Goal: Communication & Community: Answer question/provide support

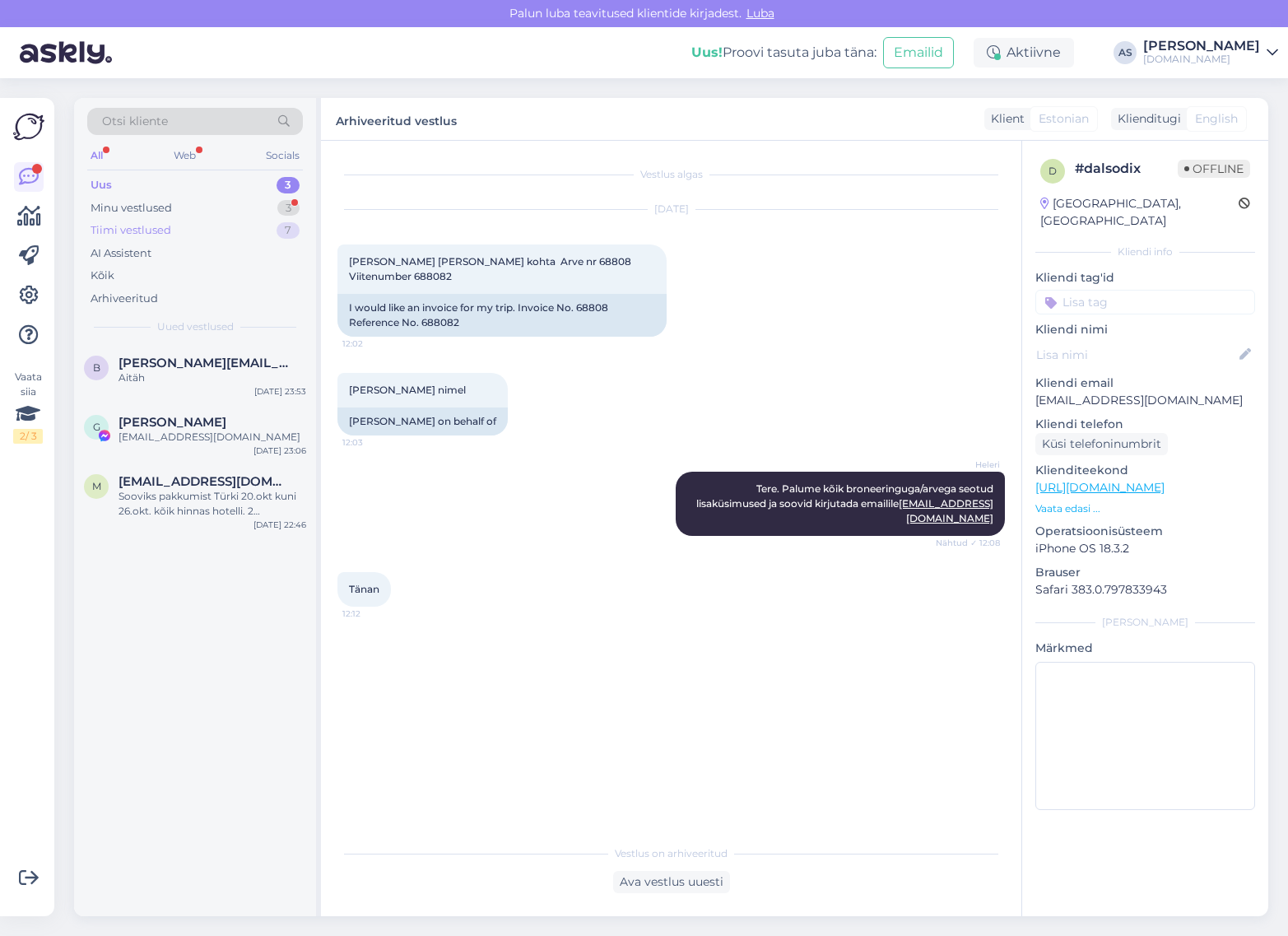
click at [224, 221] on div "Tiimi vestlused 7" at bounding box center [195, 230] width 216 height 23
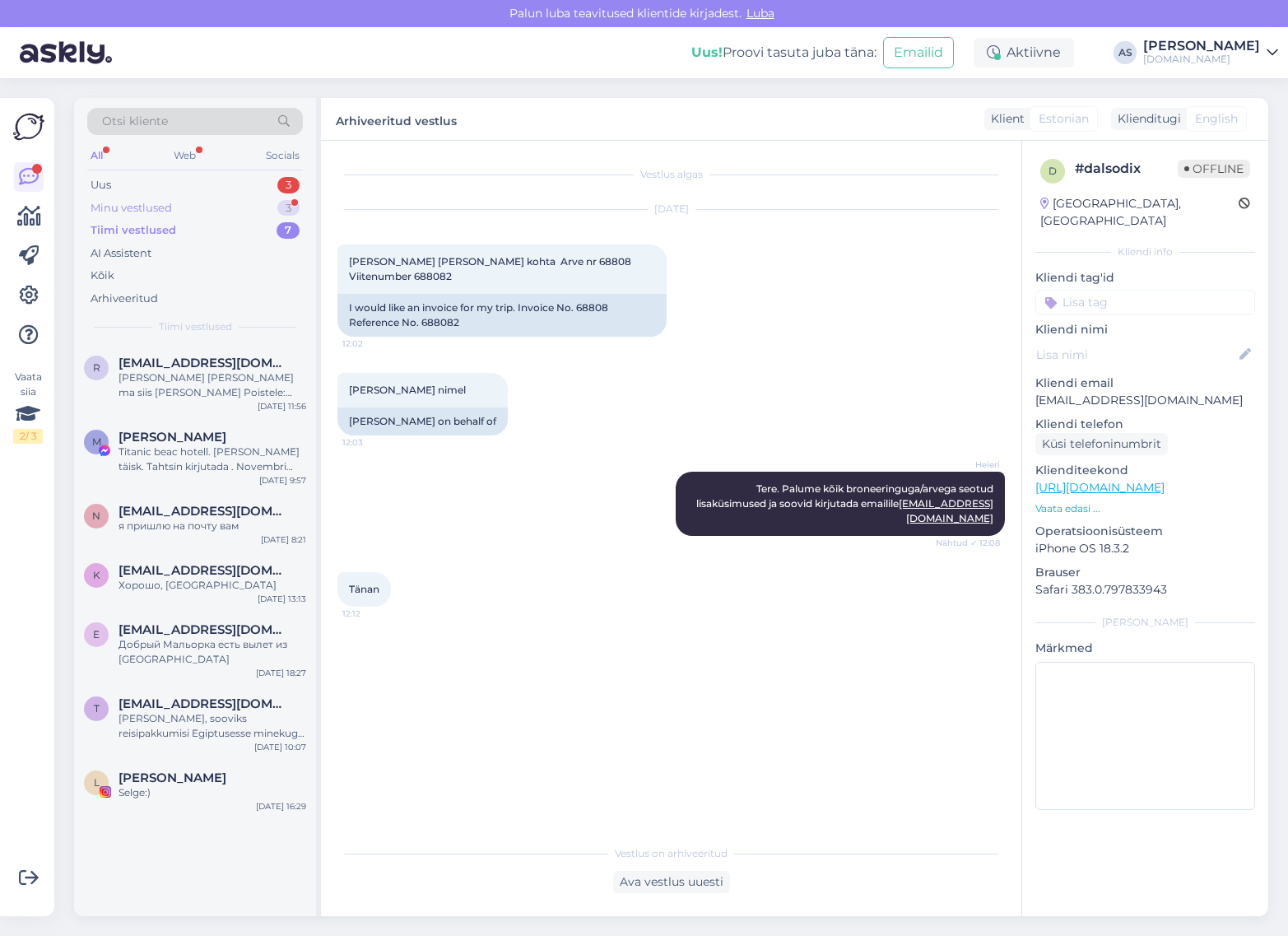
click at [224, 208] on div "Minu vestlused 3" at bounding box center [195, 208] width 216 height 23
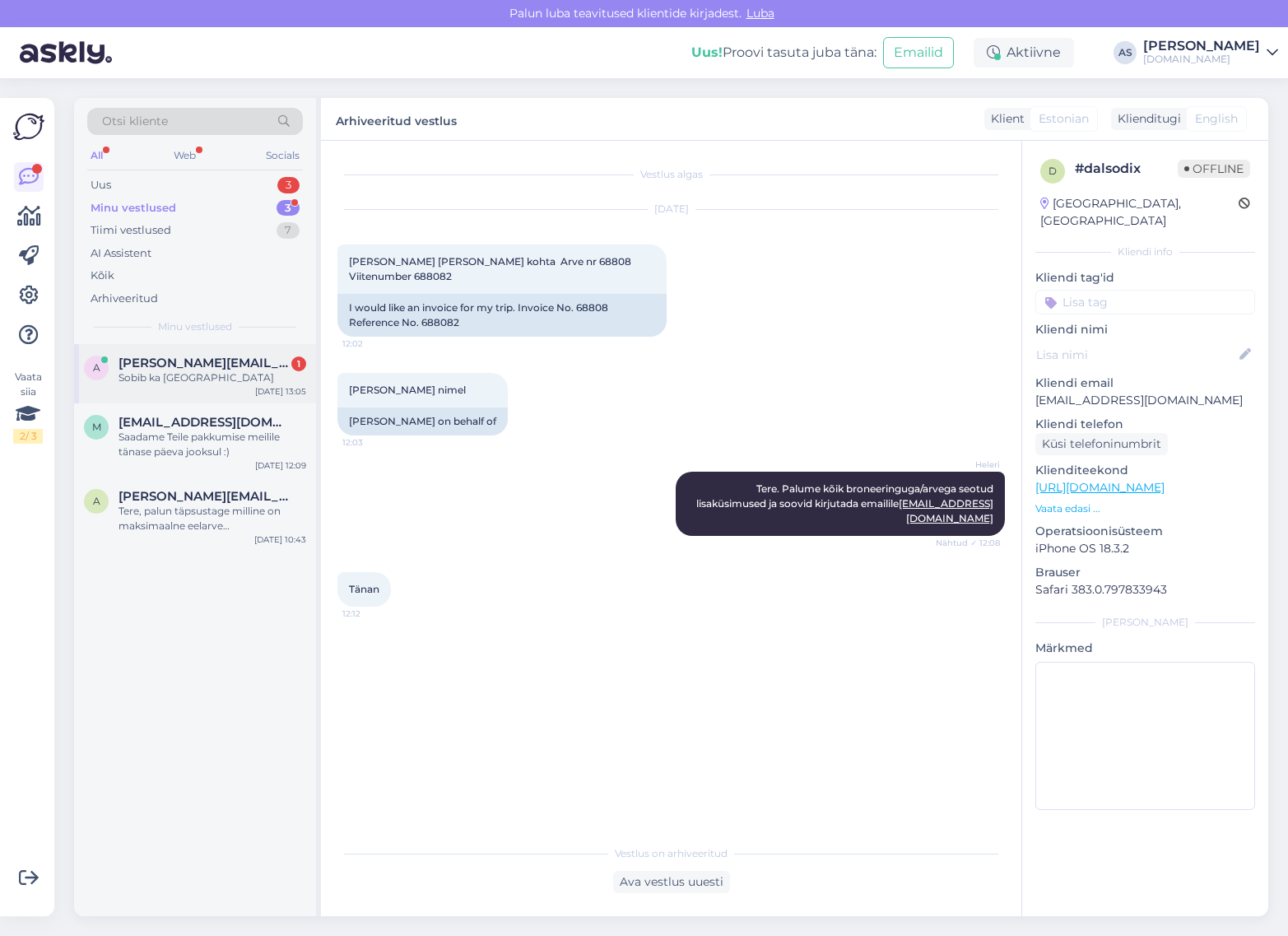
click at [245, 351] on div "a [PERSON_NAME][EMAIL_ADDRESS][DOMAIN_NAME] 1 Sobib ka [GEOGRAPHIC_DATA] [DATE]…" at bounding box center [194, 374] width 242 height 60
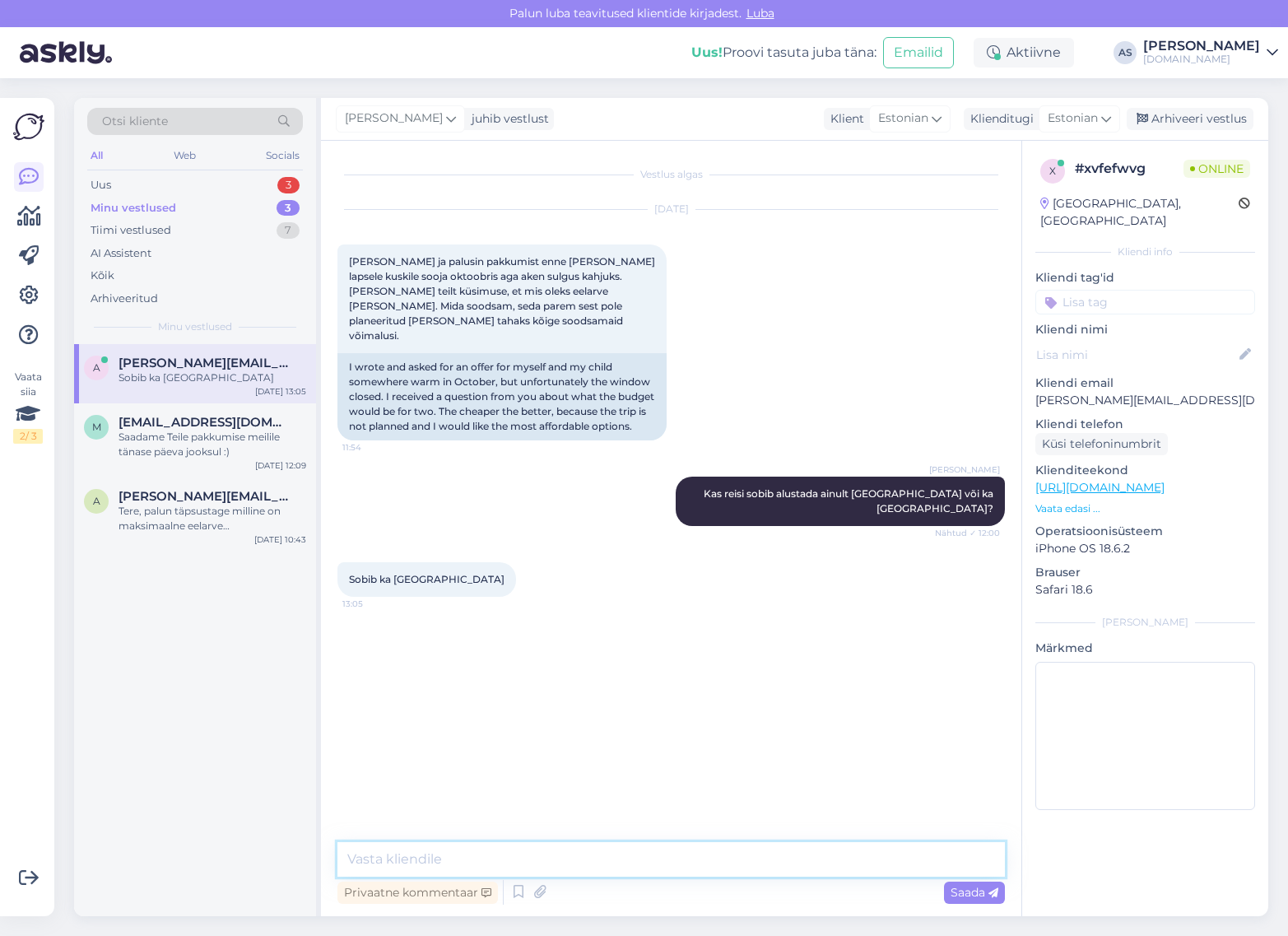
click at [610, 852] on textarea at bounding box center [671, 859] width 668 height 35
type textarea "S"
type textarea "Hästi! Saadame Teile pakkumise tänase päeva jooksul :)"
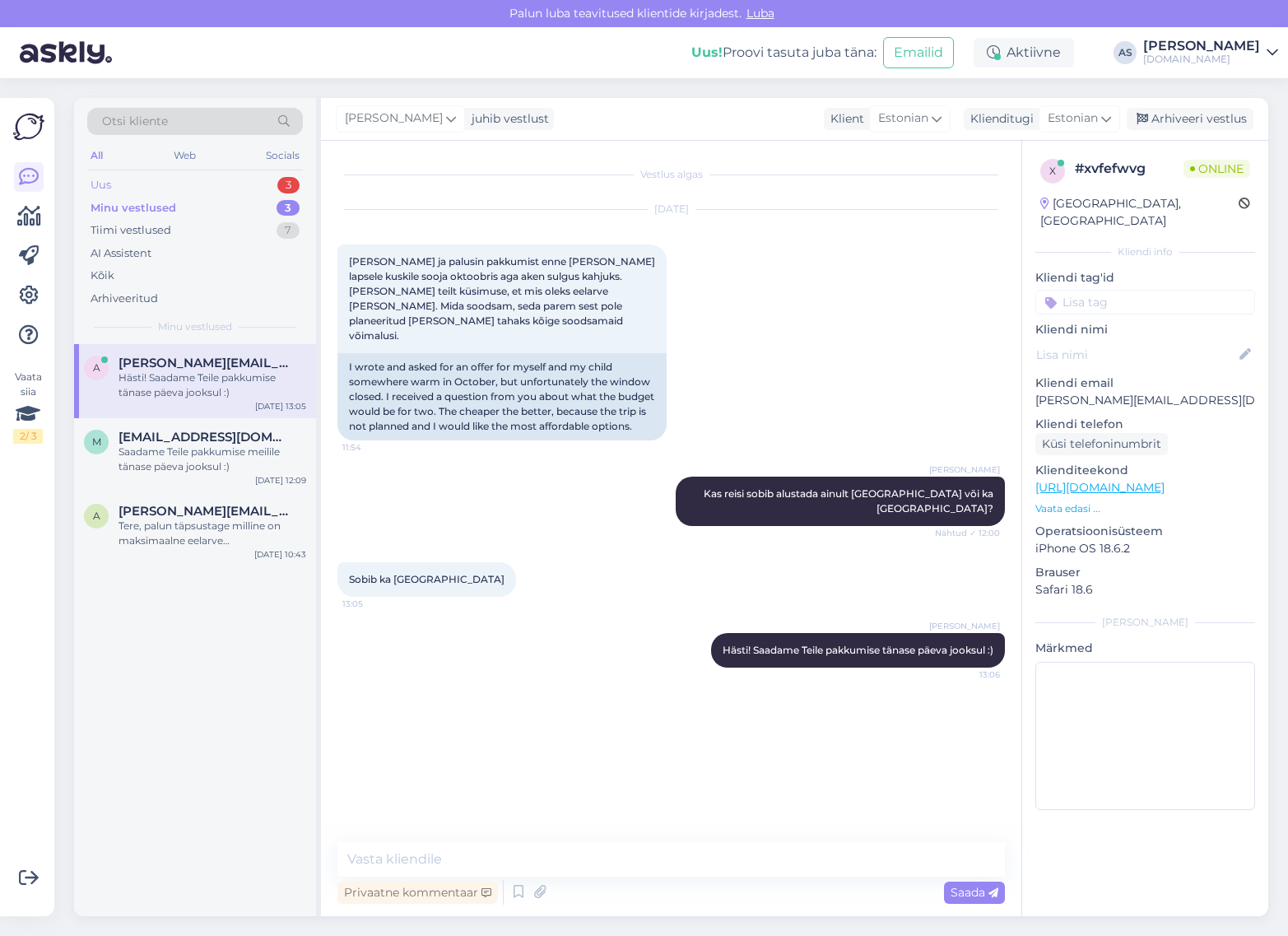
click at [203, 183] on div "Uus 3" at bounding box center [195, 184] width 216 height 23
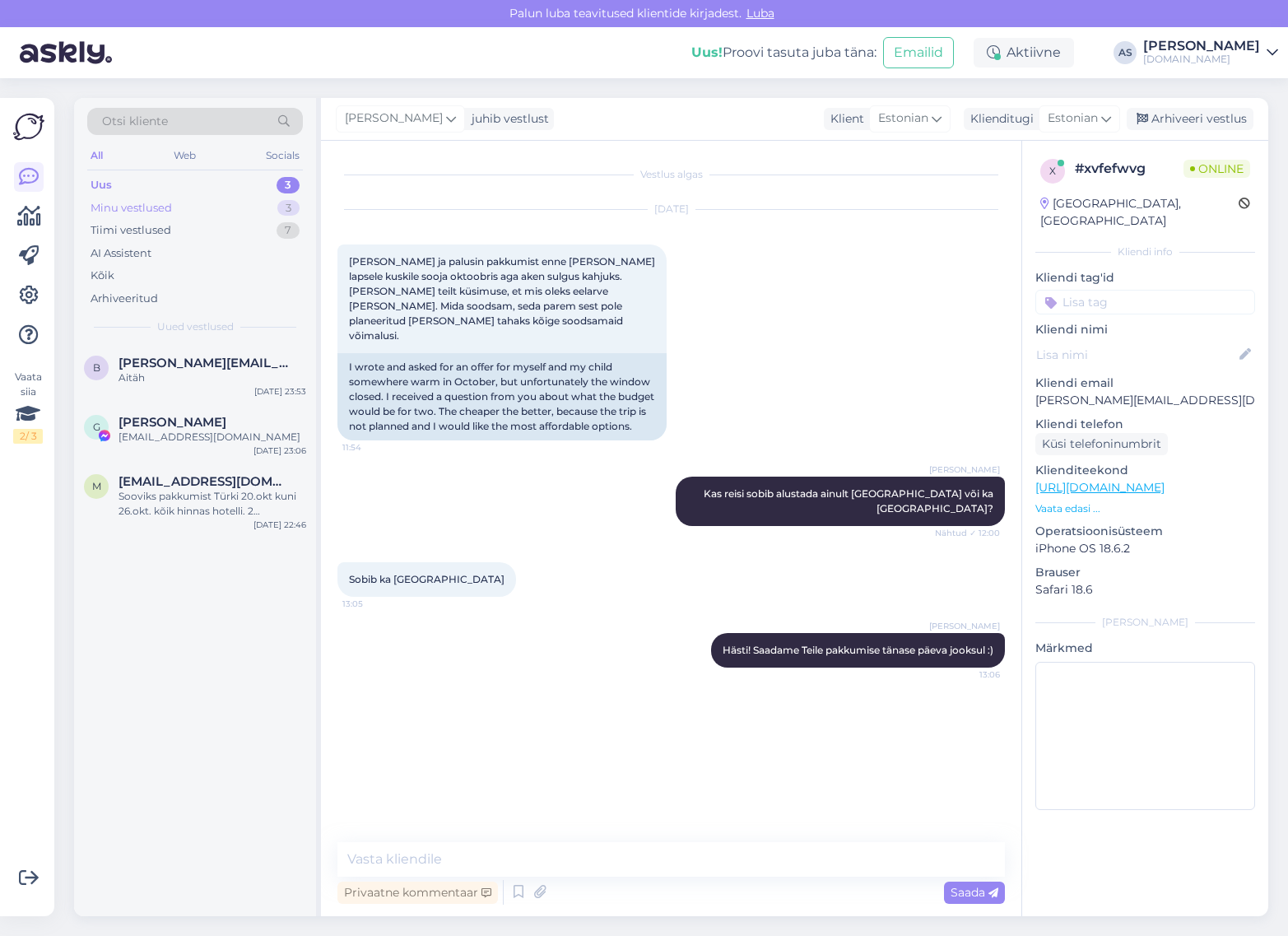
click at [227, 202] on div "Minu vestlused 3" at bounding box center [195, 208] width 216 height 23
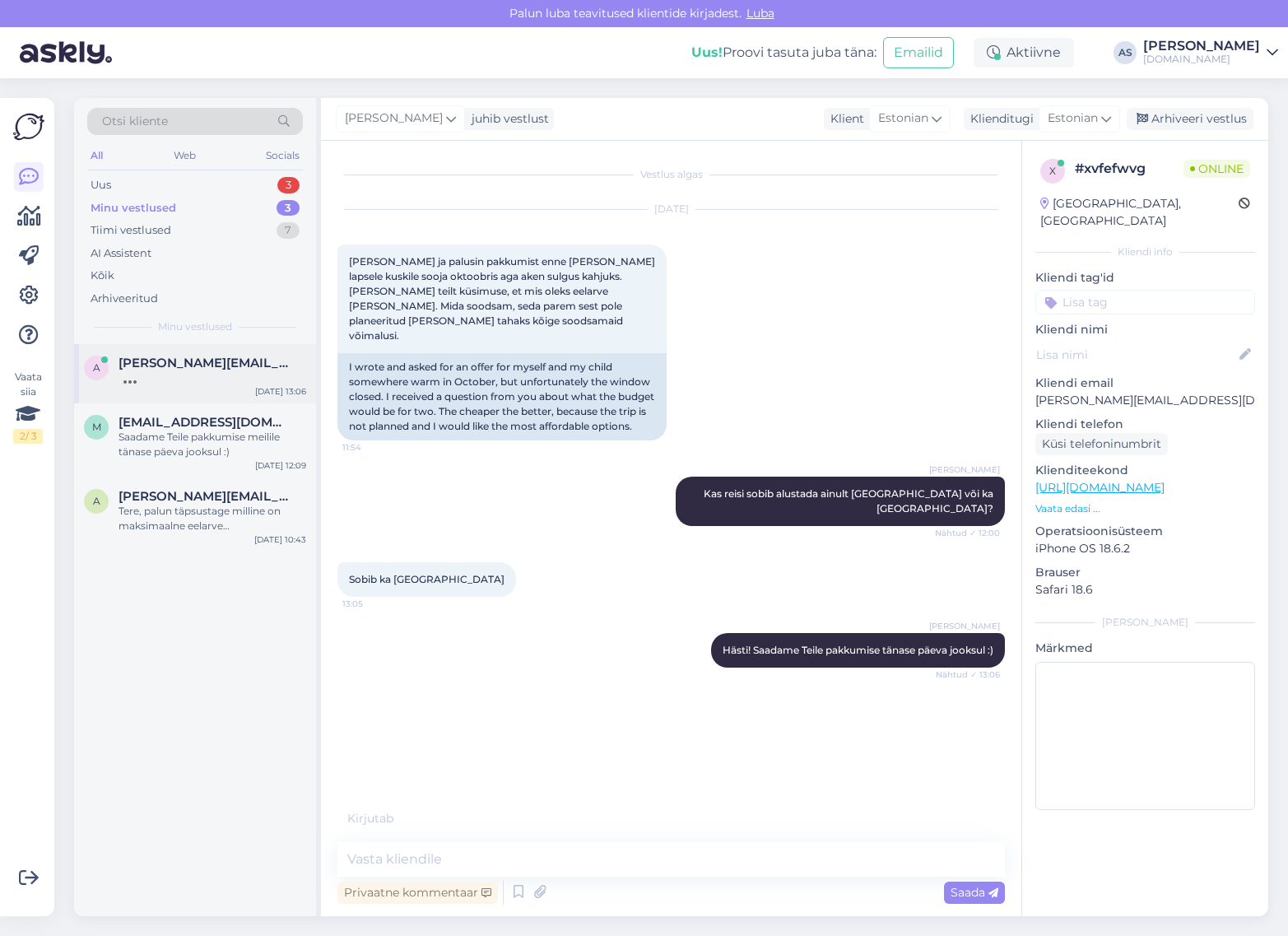
click at [220, 362] on span "[PERSON_NAME][EMAIL_ADDRESS][DOMAIN_NAME]" at bounding box center [204, 362] width 171 height 15
drag, startPoint x: 142, startPoint y: 354, endPoint x: 181, endPoint y: 261, distance: 100.8
click at [144, 355] on span "[PERSON_NAME][EMAIL_ADDRESS][DOMAIN_NAME]" at bounding box center [204, 362] width 171 height 15
click at [229, 194] on div "Uus 4" at bounding box center [195, 184] width 216 height 23
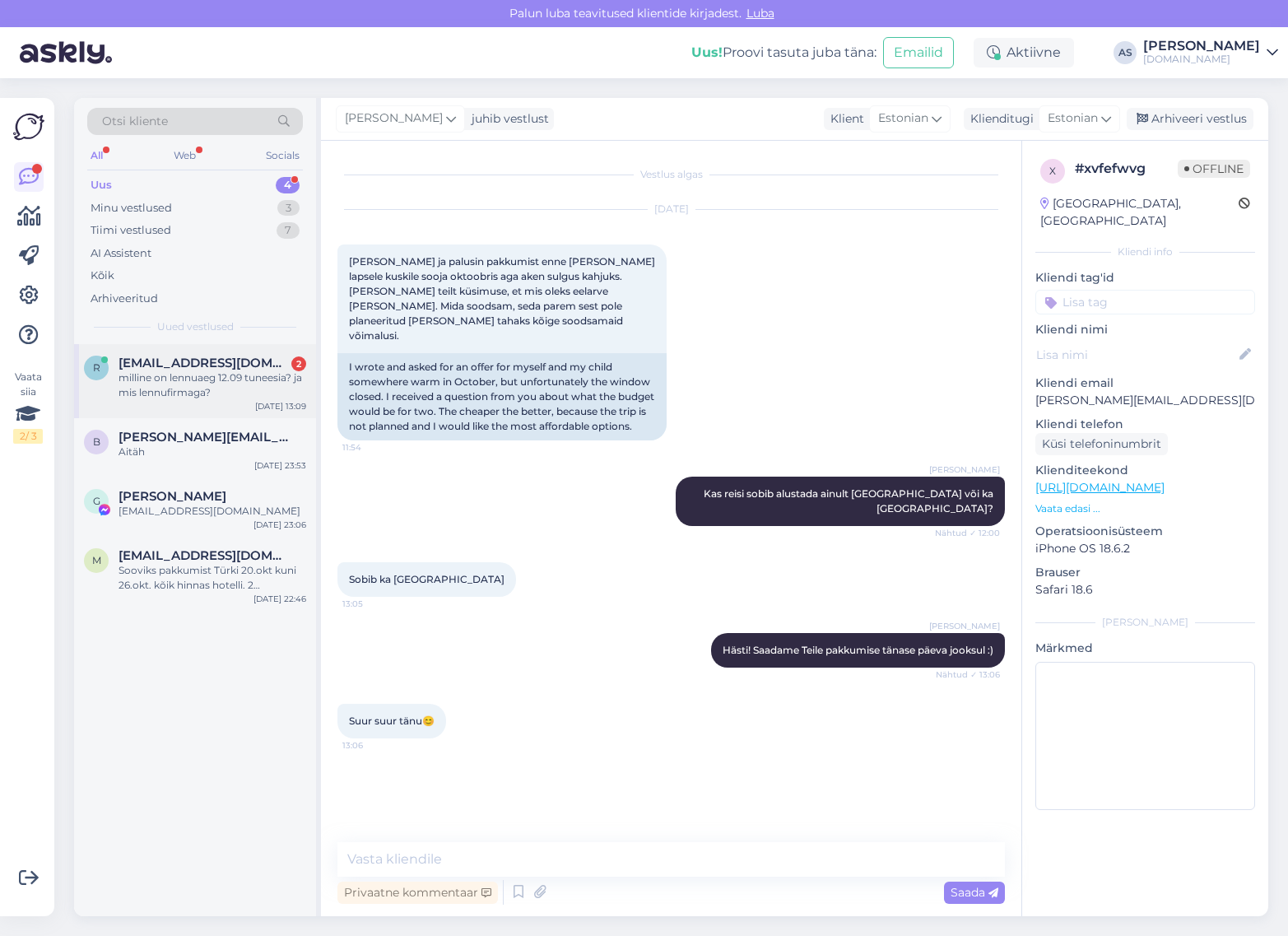
click at [228, 404] on div "r [EMAIL_ADDRESS][DOMAIN_NAME] 2 milline on lennuaeg 12.09 tuneesia? ja mis len…" at bounding box center [194, 381] width 242 height 74
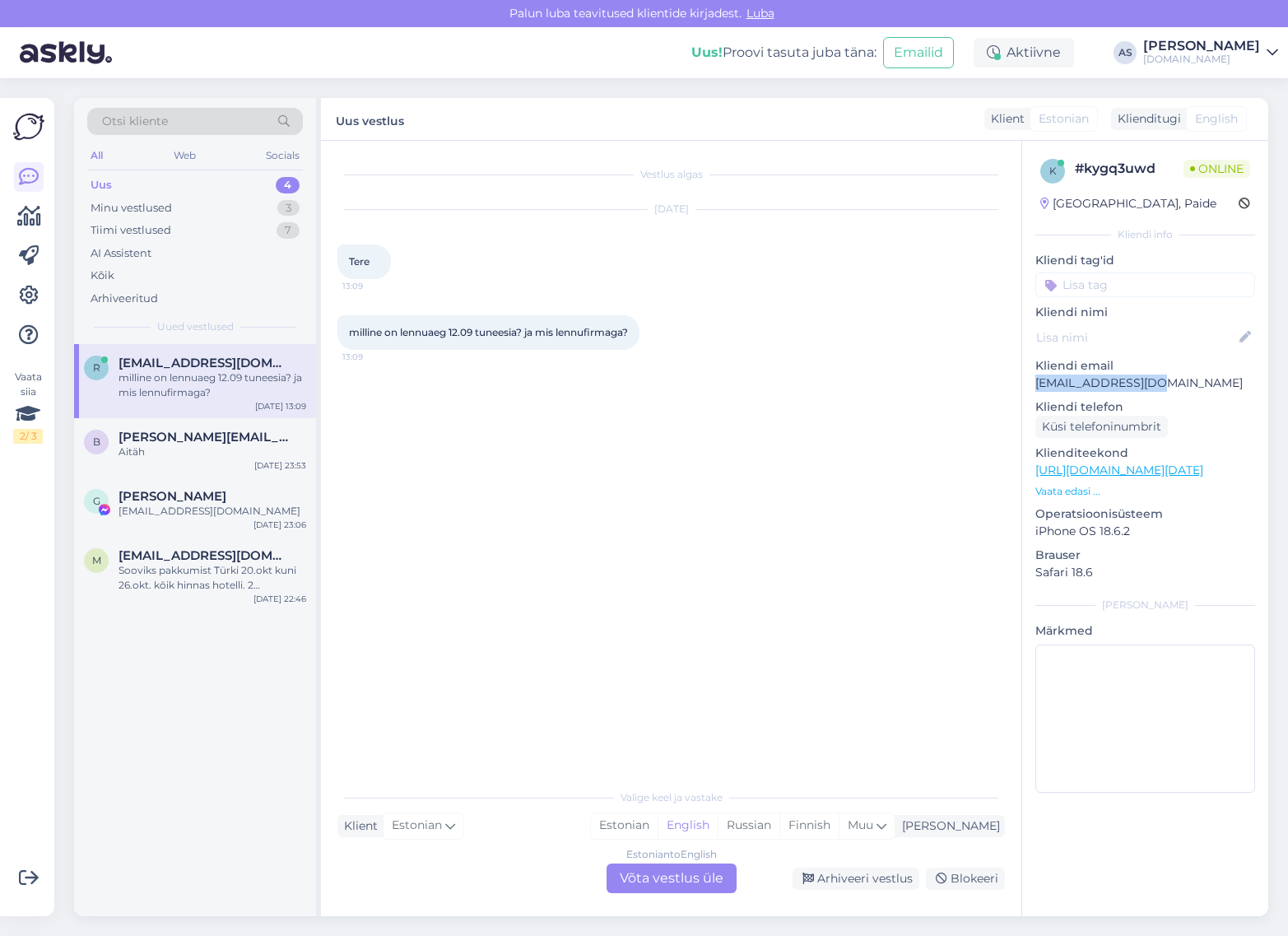
drag, startPoint x: 1162, startPoint y: 384, endPoint x: 1023, endPoint y: 392, distance: 139.2
click at [1023, 392] on div "k # kygq3uwd Online [GEOGRAPHIC_DATA], Paide Kliendi info Kliendi tag'id Kliend…" at bounding box center [1145, 479] width 246 height 677
copy p "[EMAIL_ADDRESS][DOMAIN_NAME]"
click at [693, 869] on div "Estonian to English Võta vestlus üle" at bounding box center [671, 878] width 130 height 30
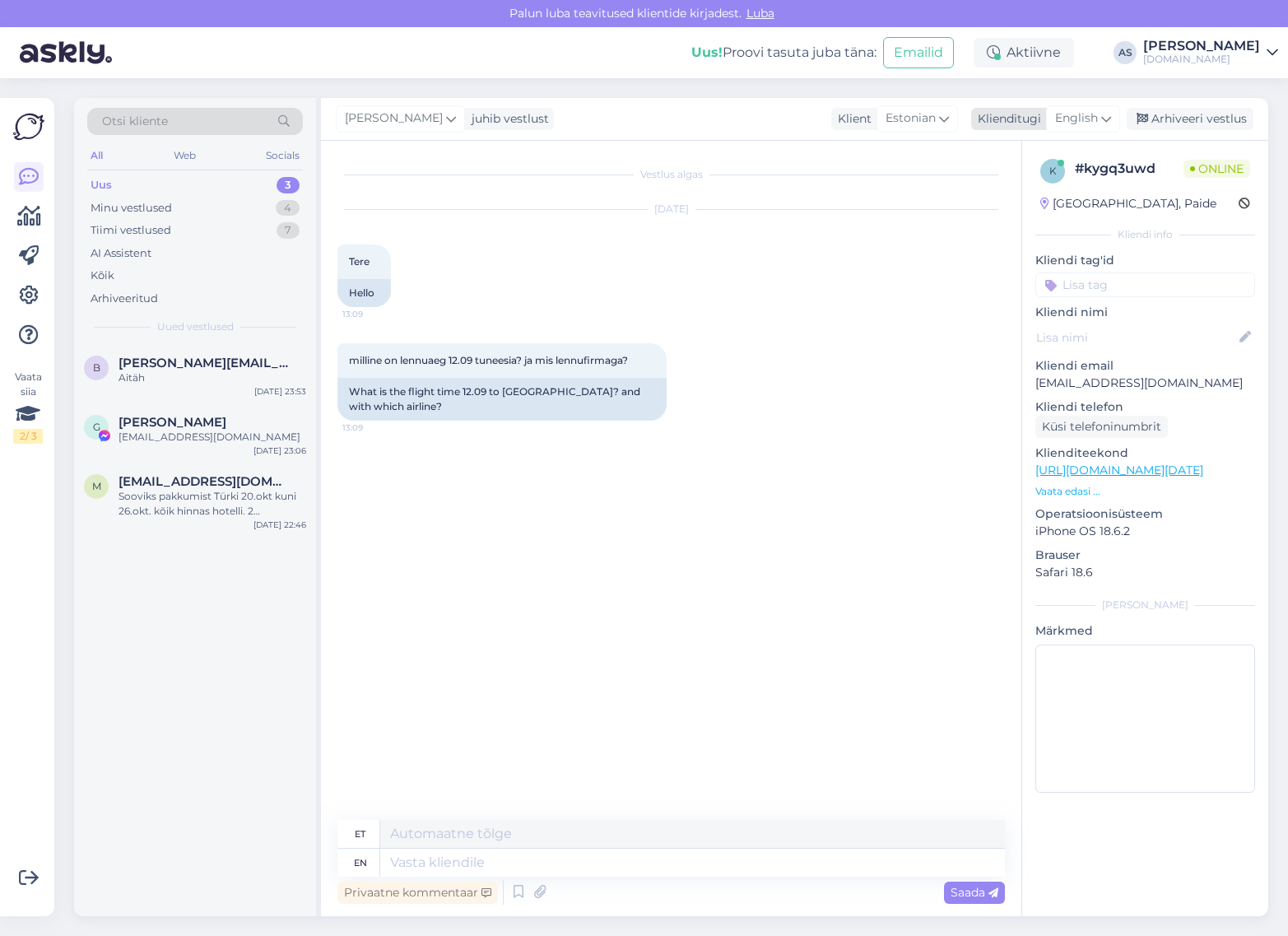
click at [1091, 113] on span "English" at bounding box center [1076, 118] width 43 height 18
click at [1072, 225] on link "Estonian" at bounding box center [1046, 218] width 181 height 26
click at [563, 844] on textarea at bounding box center [671, 859] width 668 height 35
type textarea "t"
click at [1267, 542] on div "k # kygq3uwd Online [GEOGRAPHIC_DATA], Paide Kliendi info Kliendi tag'id Kliend…" at bounding box center [1145, 479] width 246 height 677
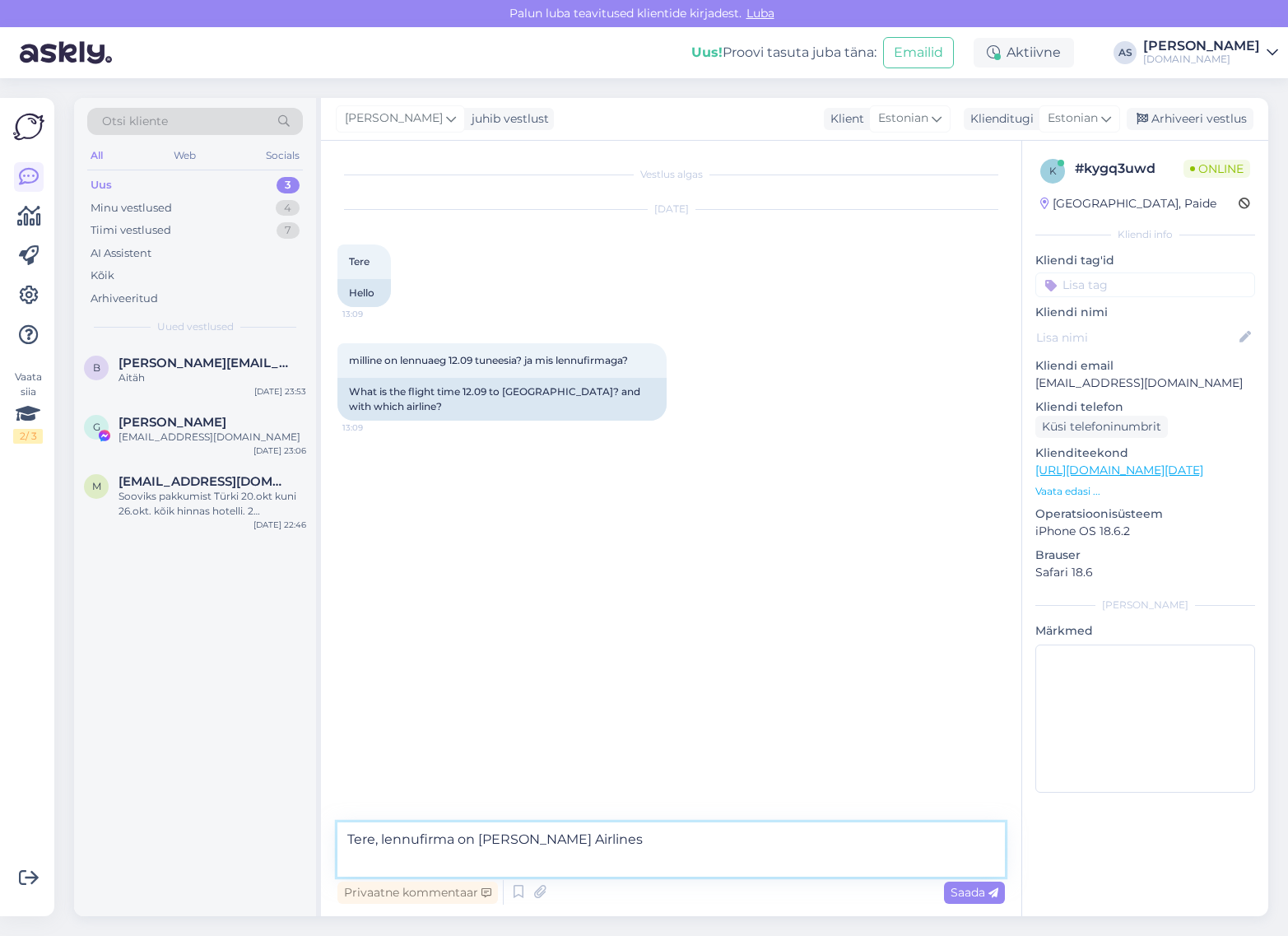
click at [610, 860] on textarea "Tere, lennufirma on [PERSON_NAME] Airlines" at bounding box center [671, 849] width 668 height 55
paste textarea "Reisi lennuajad on allolevad (võivad muutuda): 12.09 [GEOGRAPHIC_DATA] - Enfidh…"
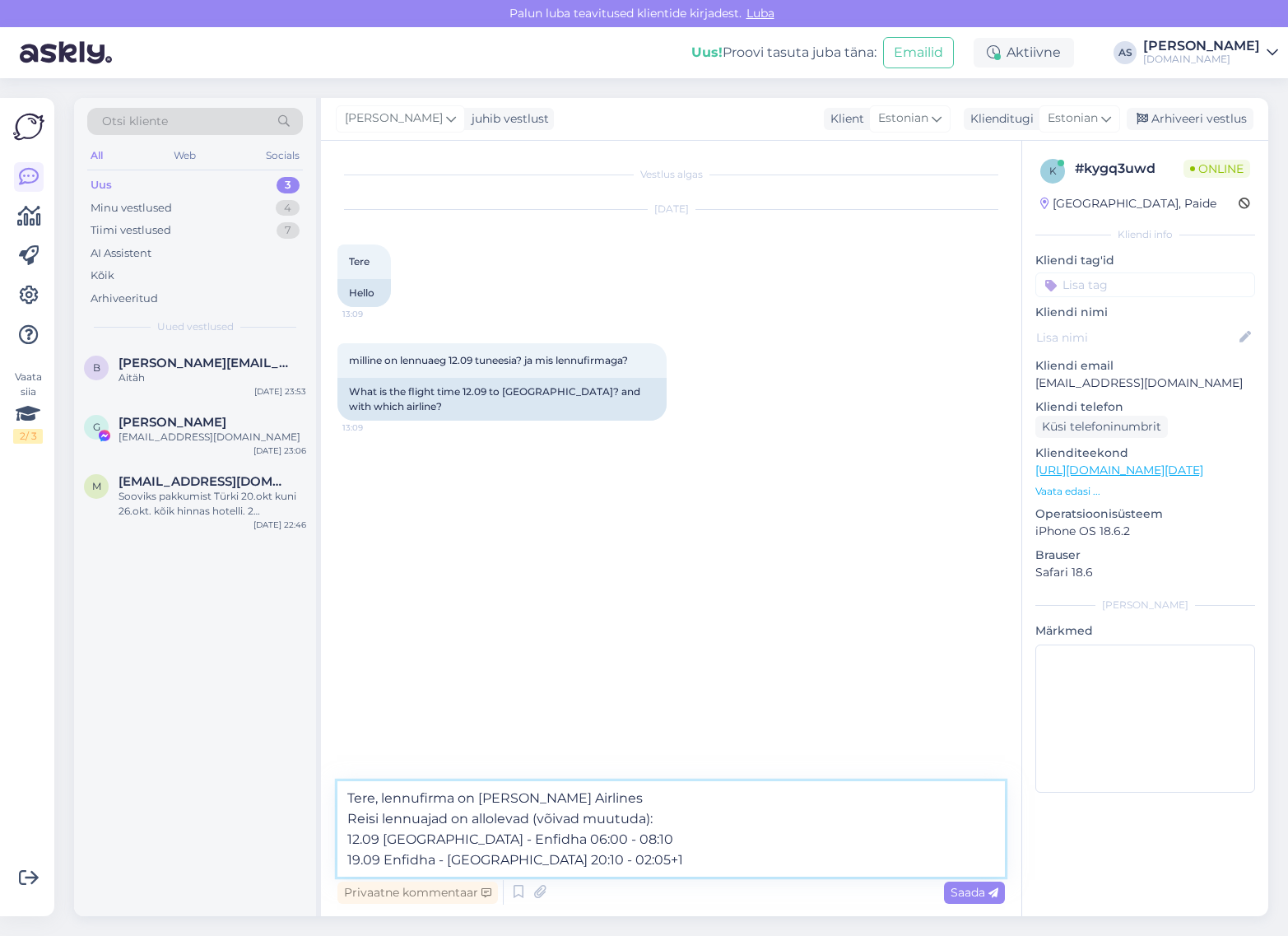
drag, startPoint x: 712, startPoint y: 857, endPoint x: 382, endPoint y: 804, distance: 334.2
click at [382, 804] on textarea "Tere, lennufirma on [PERSON_NAME] Airlines Reisi lennuajad on allolevad (võivad…" at bounding box center [671, 829] width 668 height 96
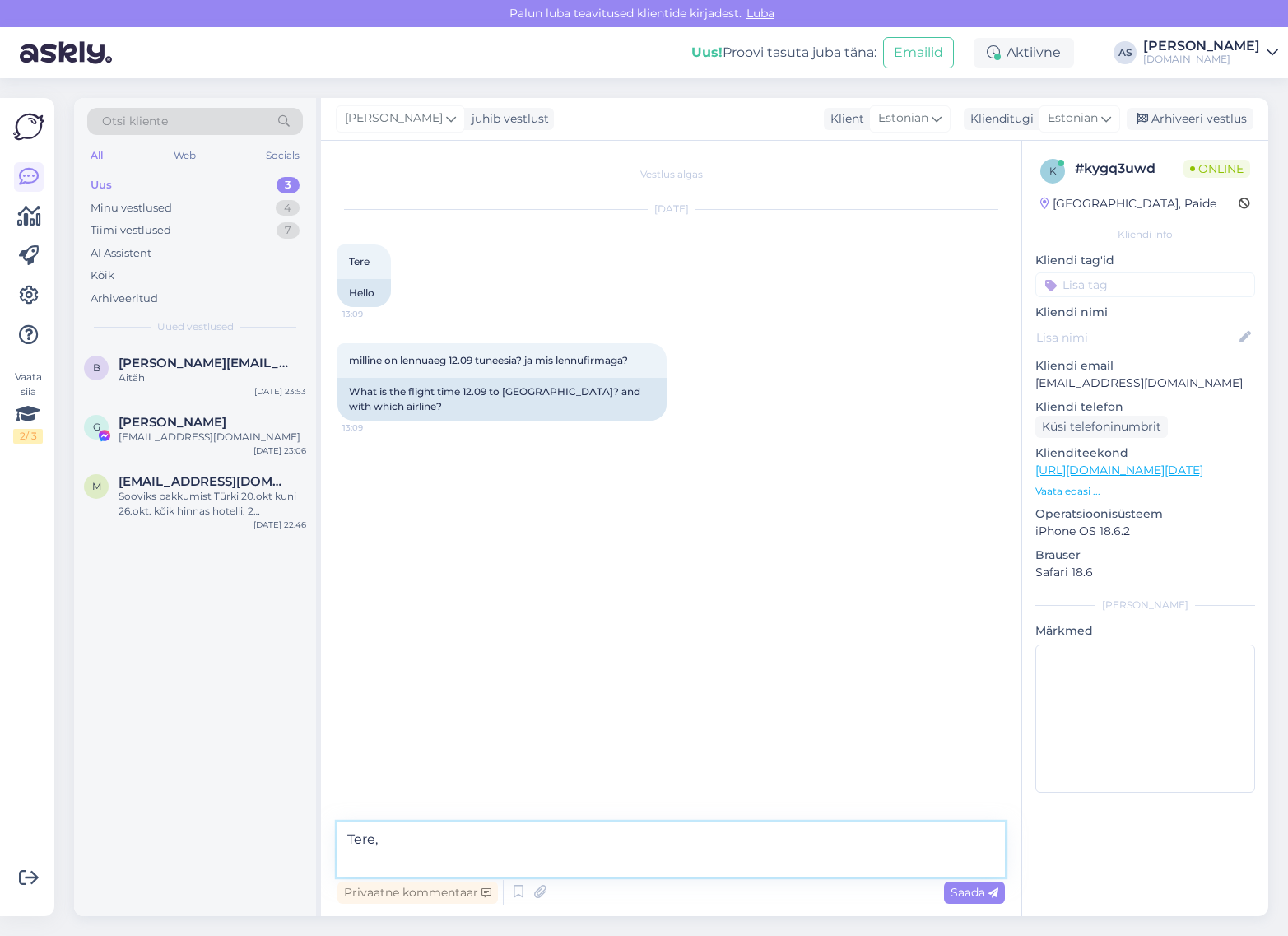
paste textarea "Reisi lennuajad on allolevad (võivad muutuda): 12.09 [GEOGRAPHIC_DATA] - Enfidh…"
type textarea "Tere, Reisi lennuajad on allolevad (võivad muutuda): 12.09 [GEOGRAPHIC_DATA] - …"
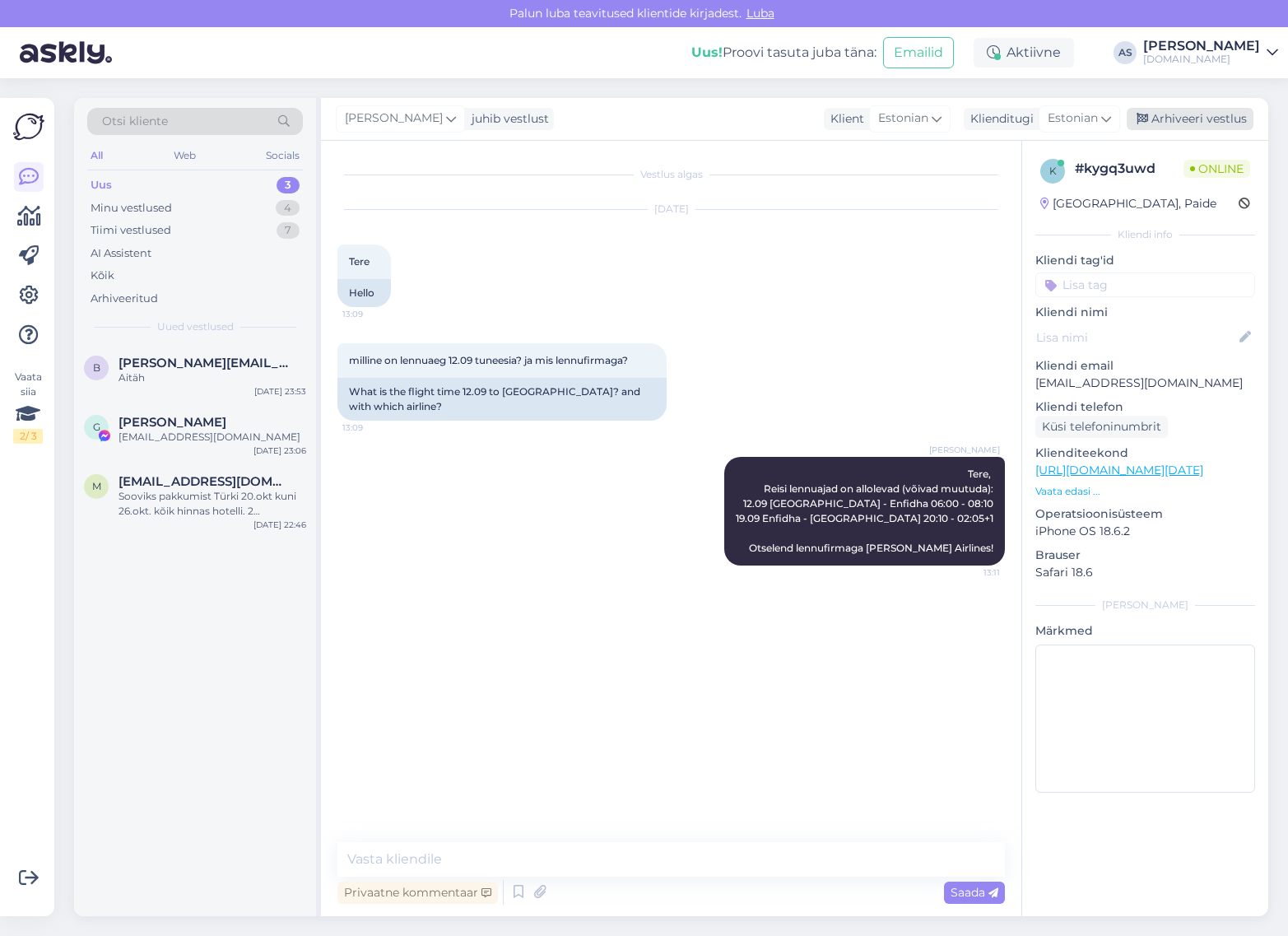
click at [1198, 117] on div "Arhiveeri vestlus" at bounding box center [1189, 118] width 126 height 22
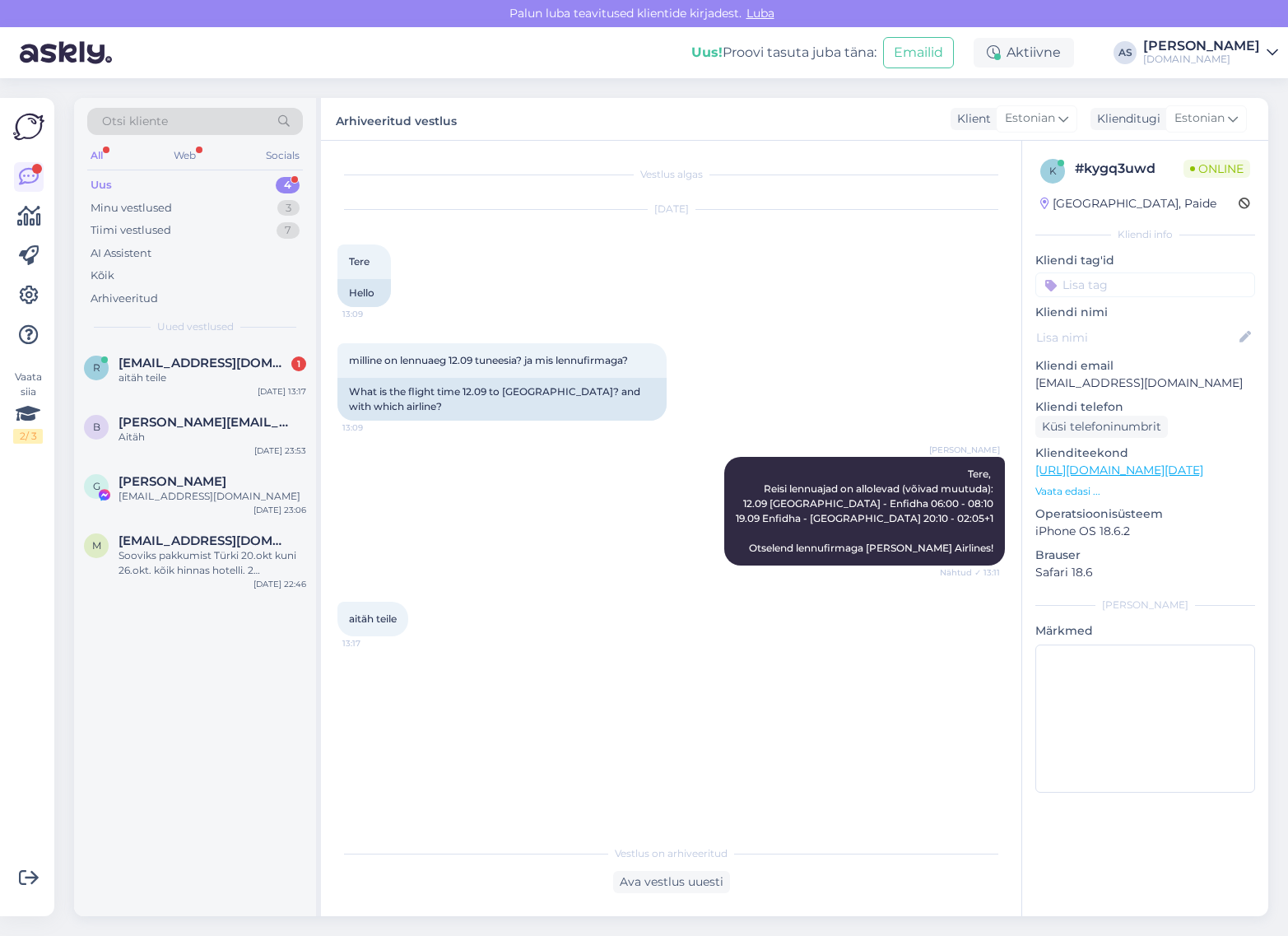
click at [261, 182] on div "Uus 4" at bounding box center [195, 184] width 216 height 23
click at [243, 373] on div "aitäh teile" at bounding box center [212, 377] width 188 height 15
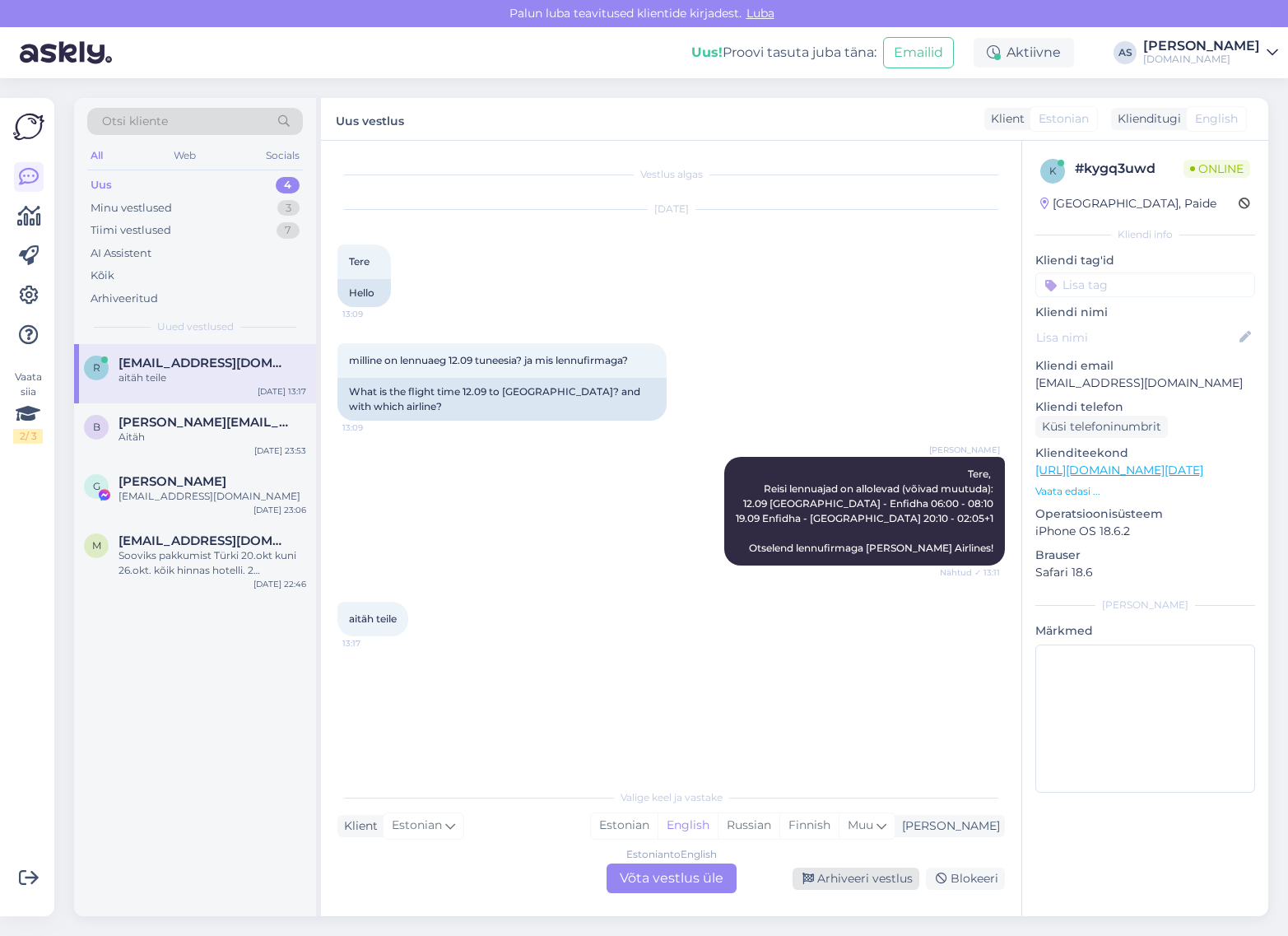
click at [875, 883] on div "Arhiveeri vestlus" at bounding box center [855, 878] width 126 height 22
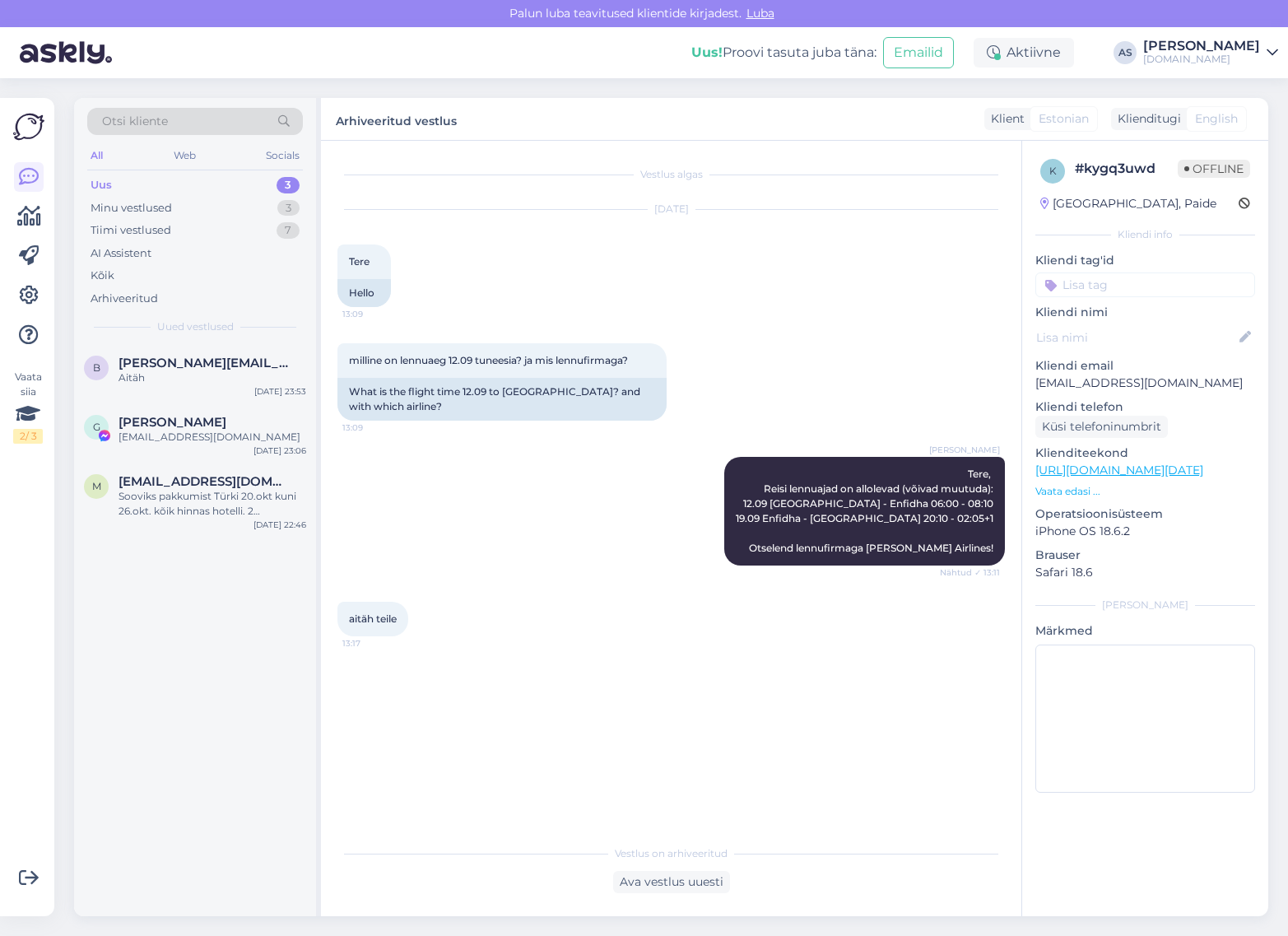
click at [191, 121] on div "Otsi kliente" at bounding box center [195, 120] width 216 height 27
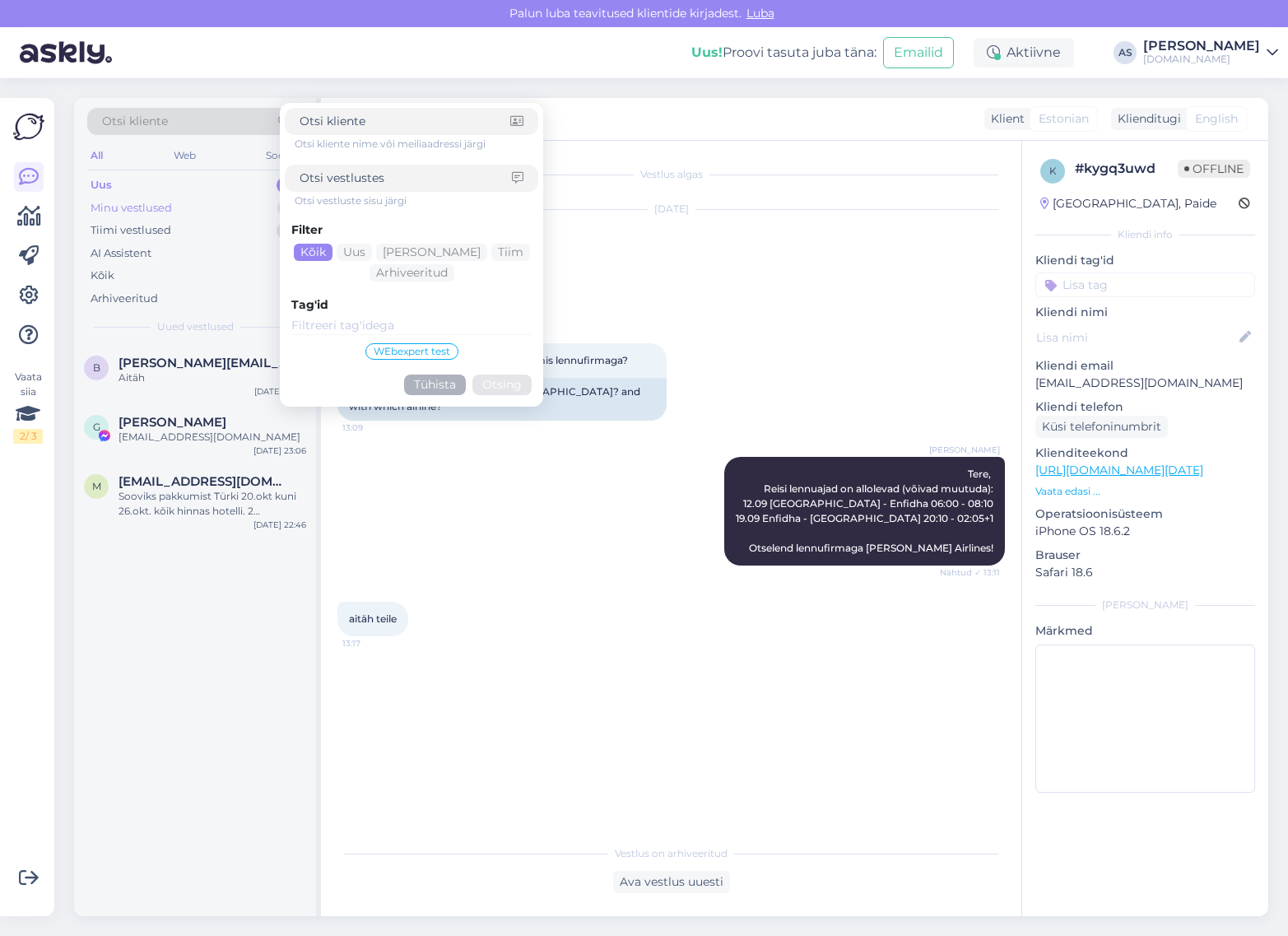
click at [165, 207] on div "Minu vestlused" at bounding box center [131, 208] width 82 height 17
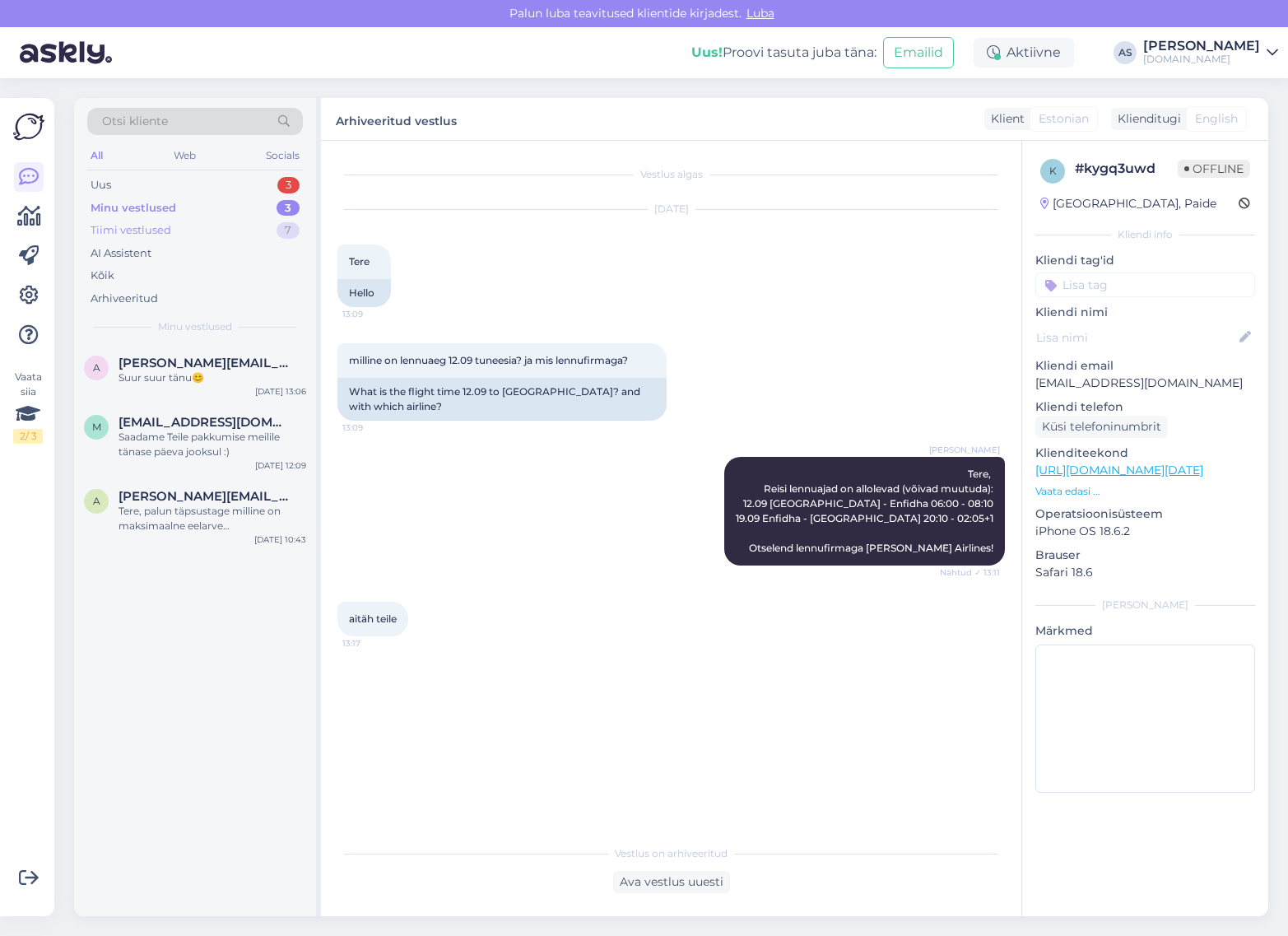
click at [178, 224] on div "Tiimi vestlused 7" at bounding box center [195, 230] width 216 height 23
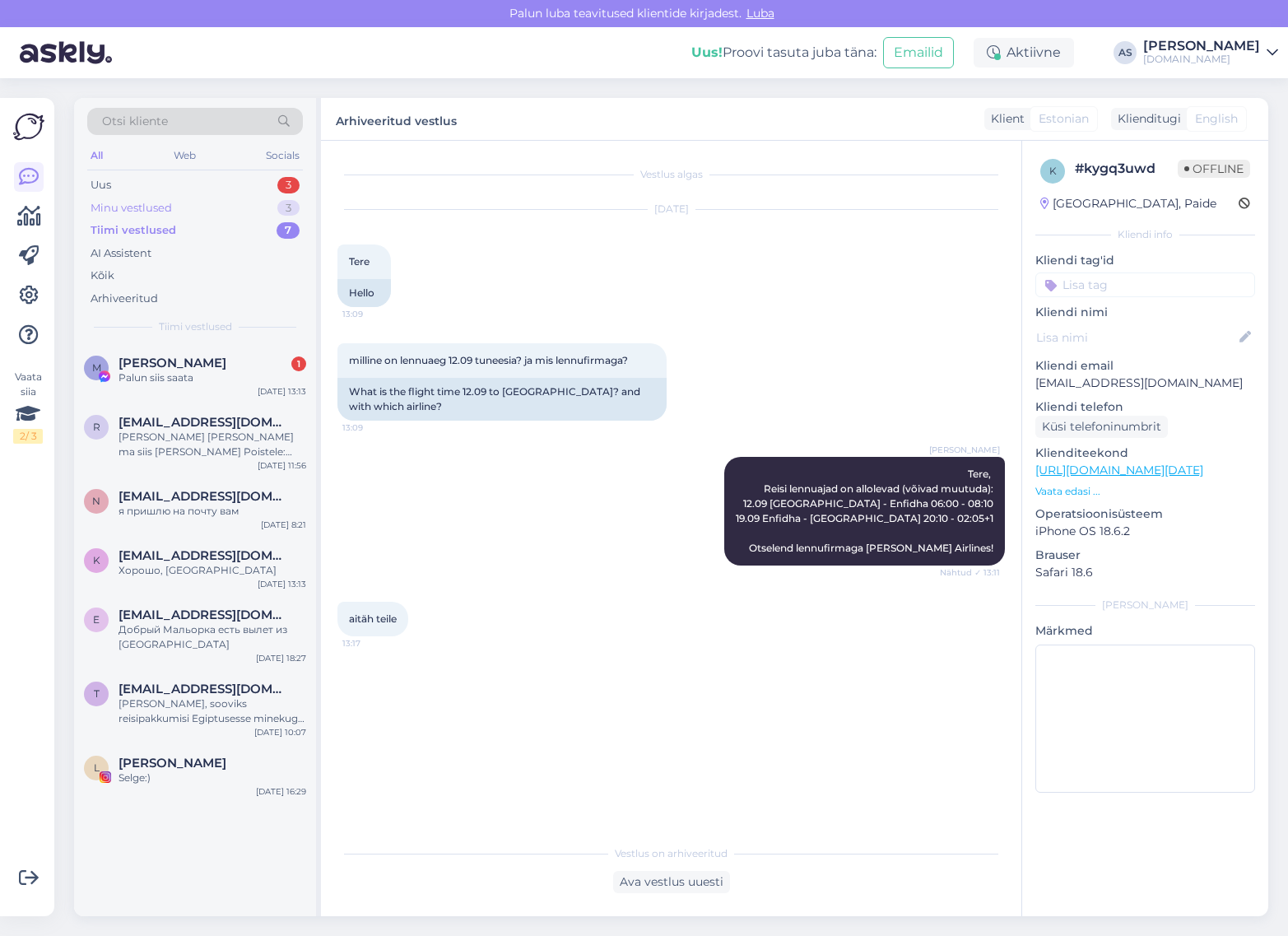
click at [178, 212] on div "Minu vestlused 3" at bounding box center [195, 208] width 216 height 23
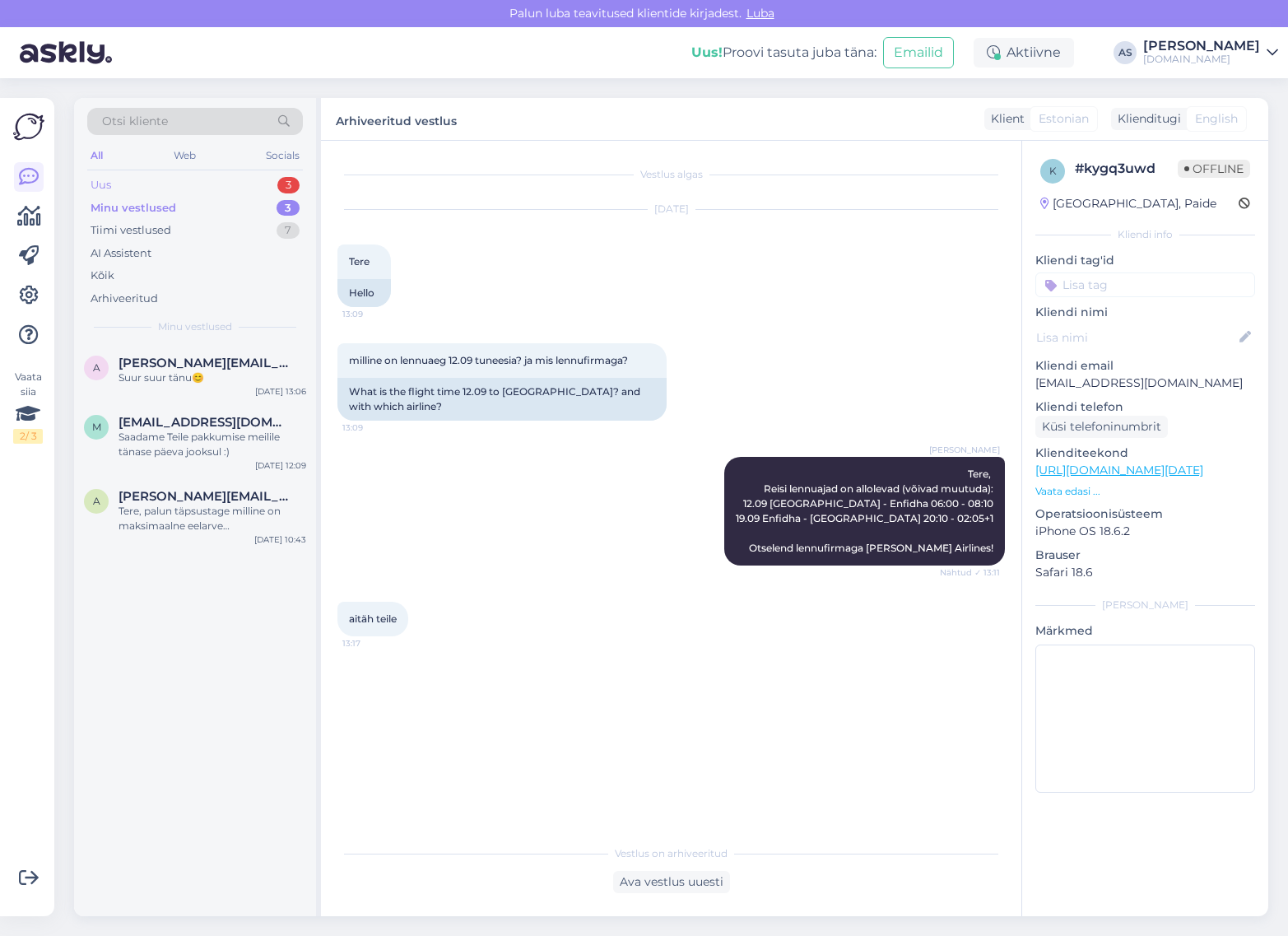
click at [177, 190] on div "Uus 3" at bounding box center [195, 184] width 216 height 23
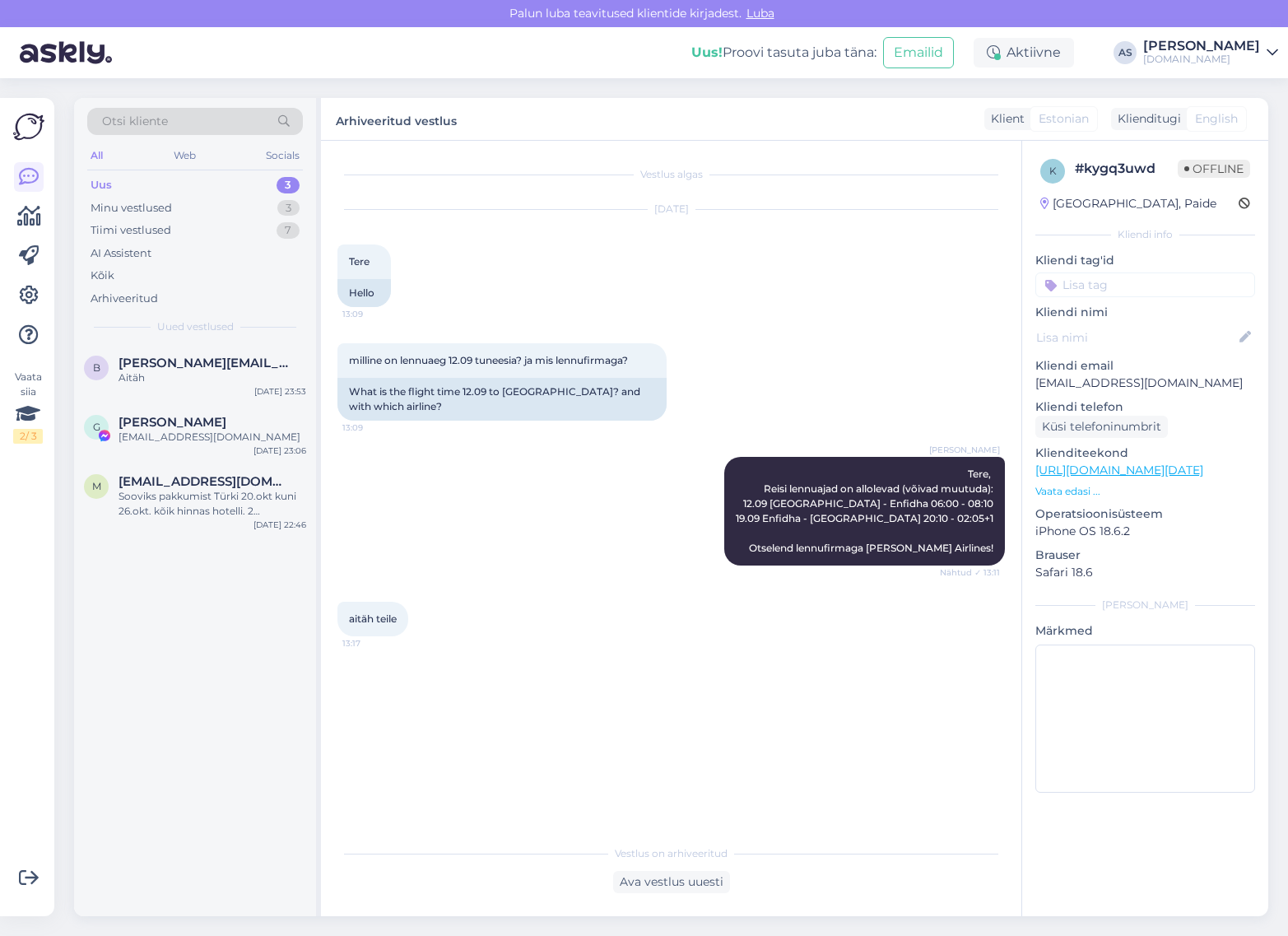
click at [178, 121] on div "Otsi kliente" at bounding box center [195, 120] width 216 height 27
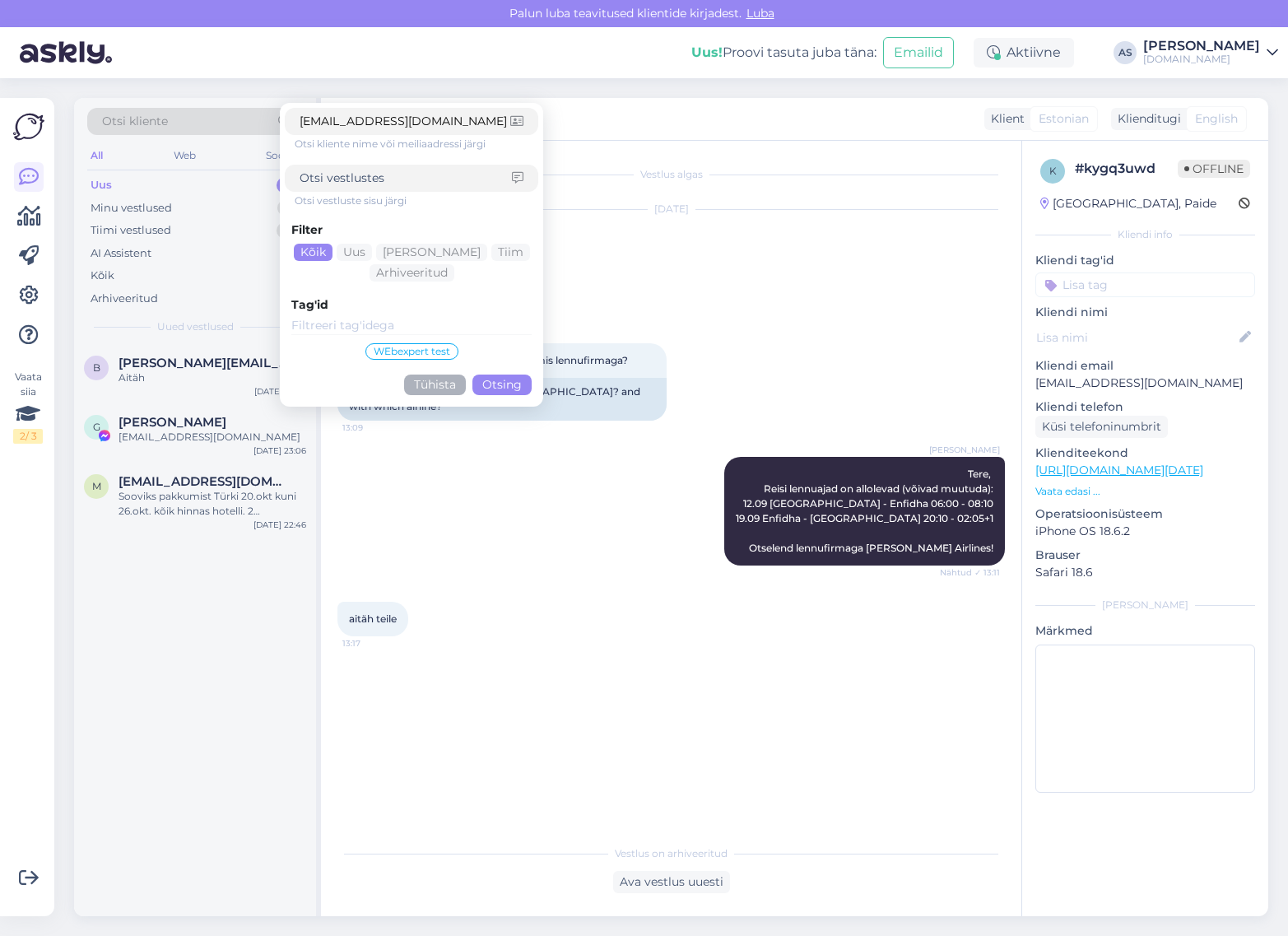
type input "[EMAIL_ADDRESS][DOMAIN_NAME]"
click at [496, 399] on div "Filter Kõik Uus Mina Tiim Arhiveeritud Tag'id WEbexpert test Tühista Otsing" at bounding box center [411, 305] width 254 height 193
click at [498, 381] on button "Otsing" at bounding box center [503, 384] width 60 height 21
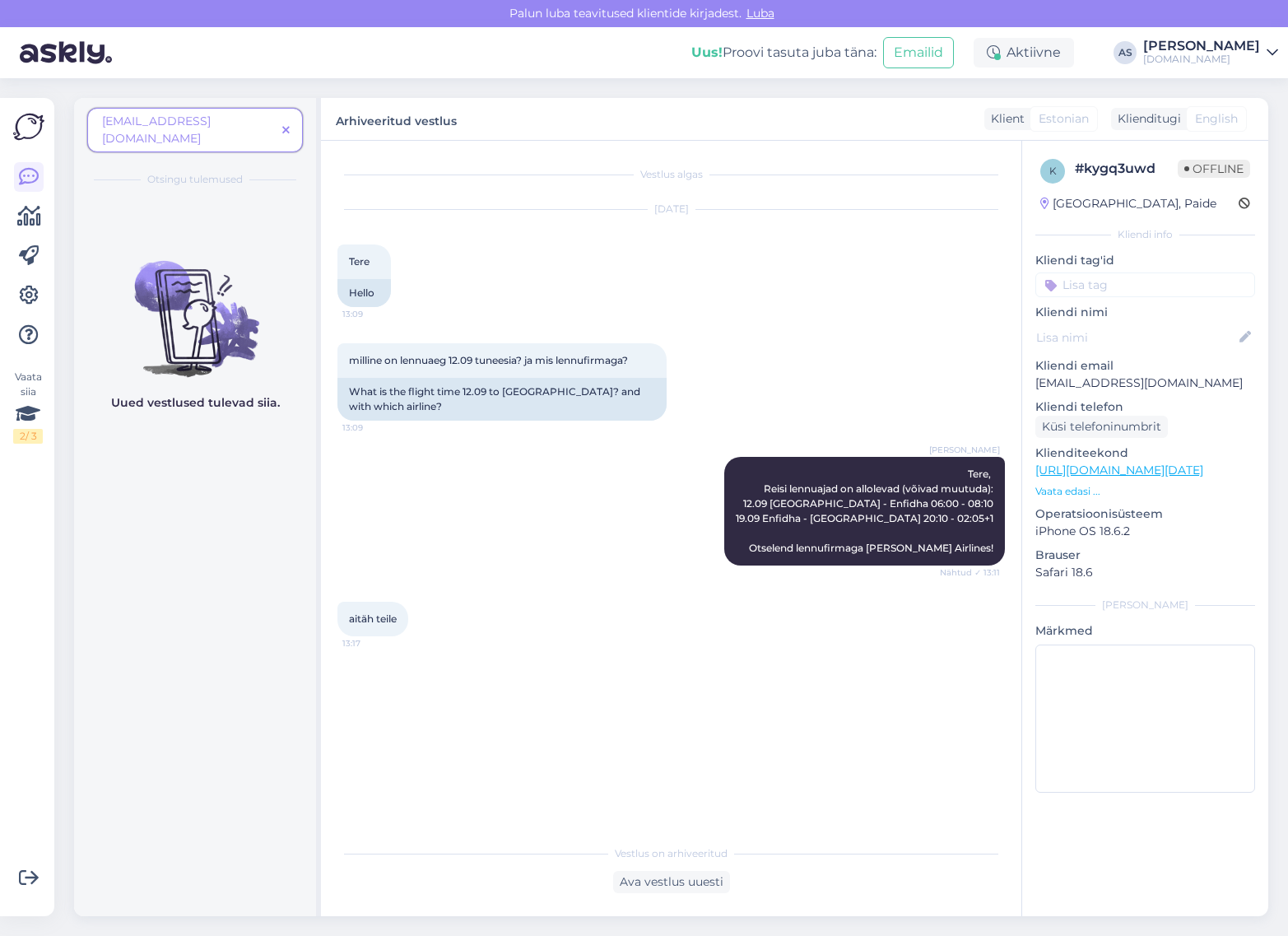
click at [290, 123] on span at bounding box center [286, 129] width 21 height 17
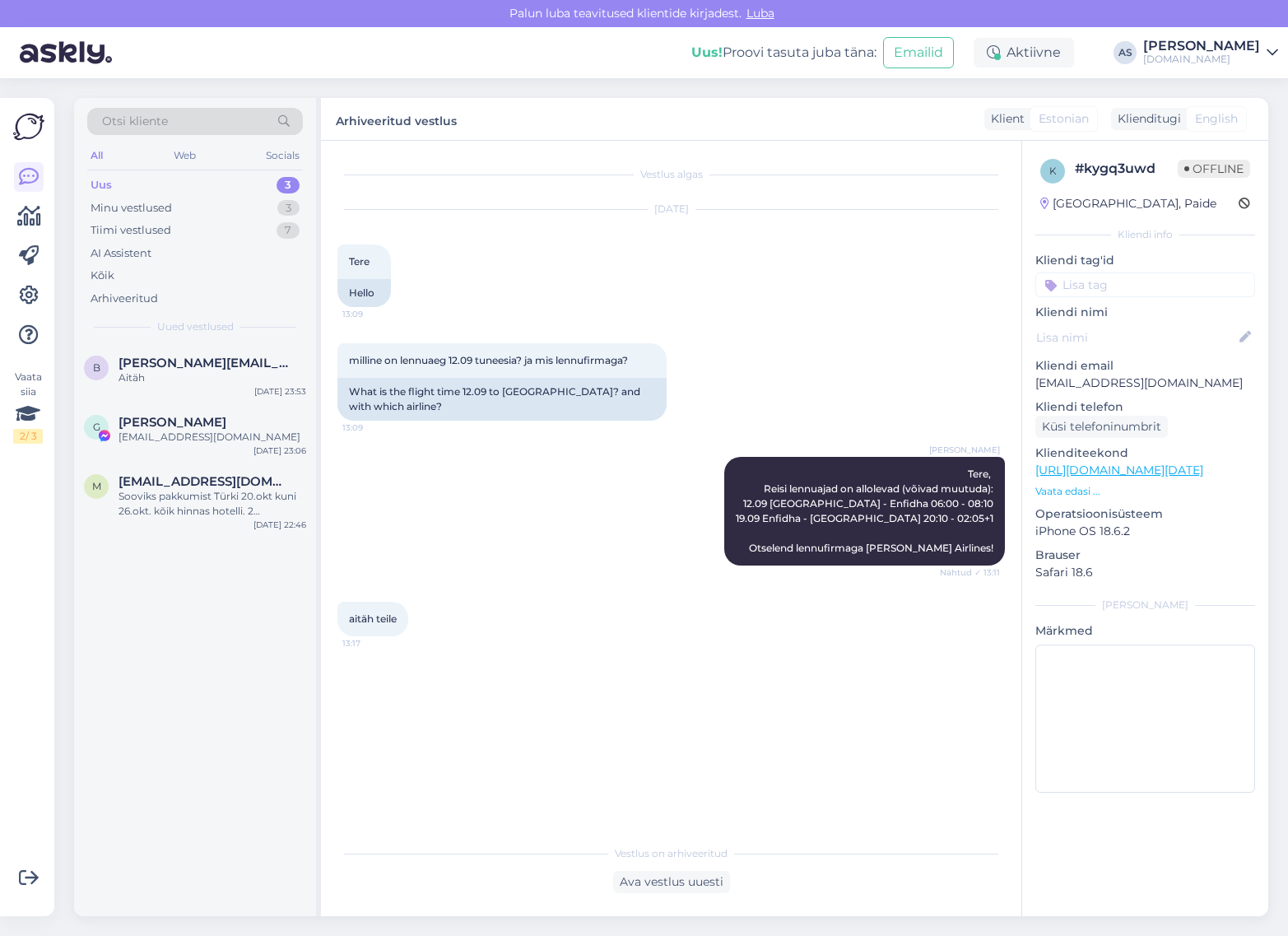
click at [231, 129] on div "Otsi kliente" at bounding box center [195, 120] width 216 height 27
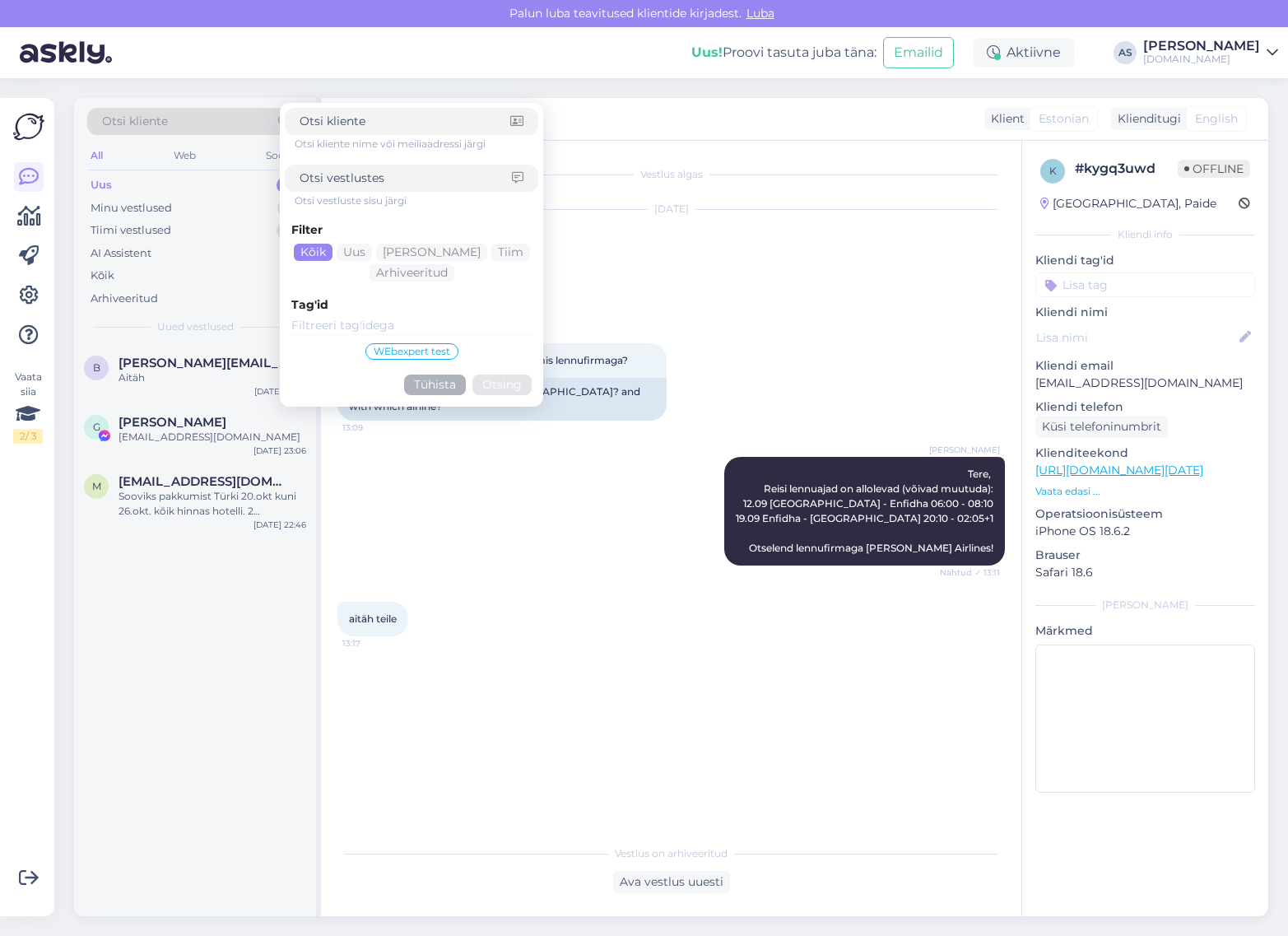
click at [407, 190] on div at bounding box center [411, 177] width 254 height 27
click at [401, 173] on input at bounding box center [405, 177] width 212 height 17
paste input "[EMAIL_ADDRESS][DOMAIN_NAME]"
type input "[EMAIL_ADDRESS][DOMAIN_NAME]"
click at [488, 382] on button "Otsing" at bounding box center [503, 384] width 60 height 21
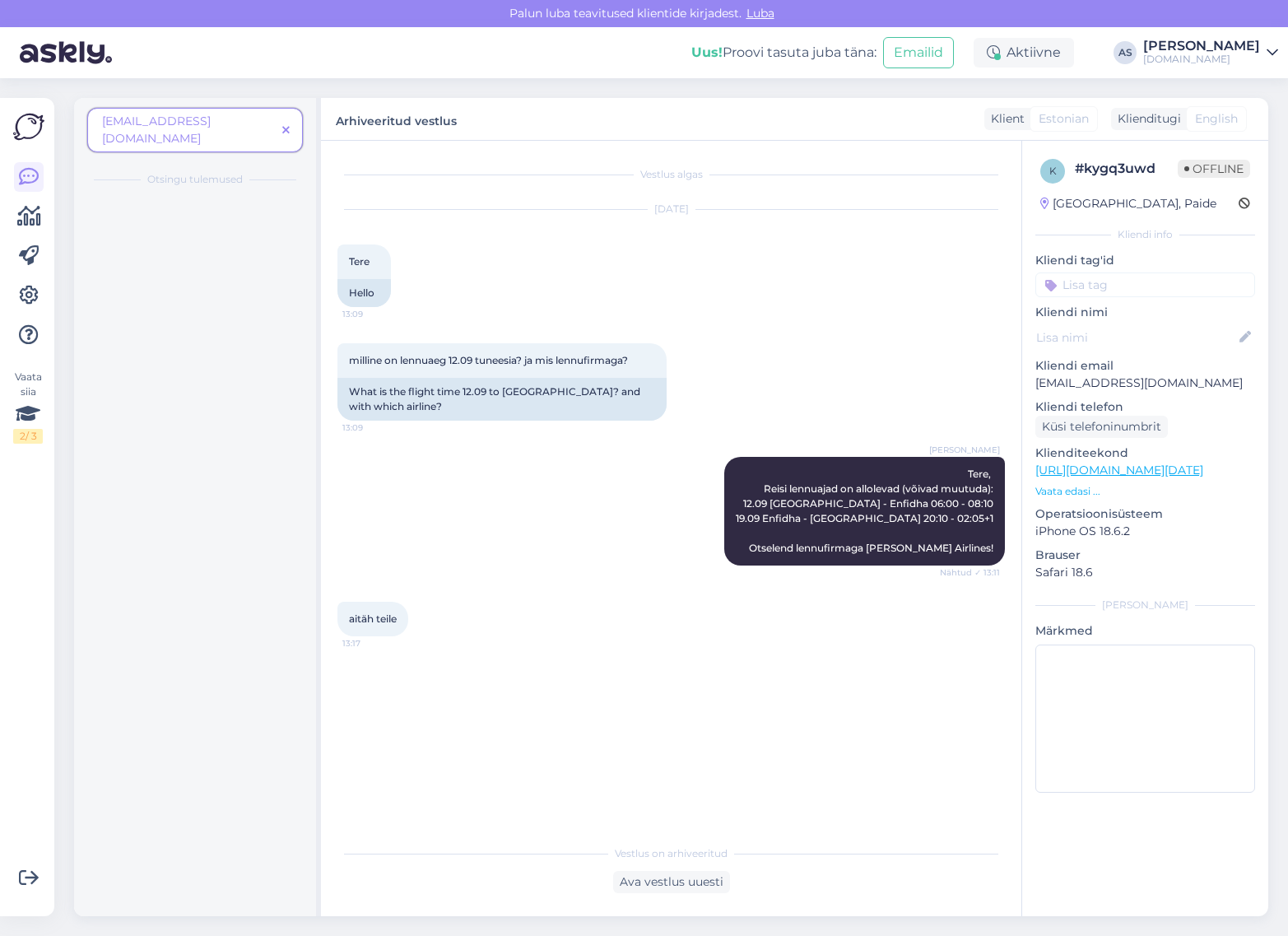
click at [287, 125] on icon at bounding box center [286, 131] width 7 height 12
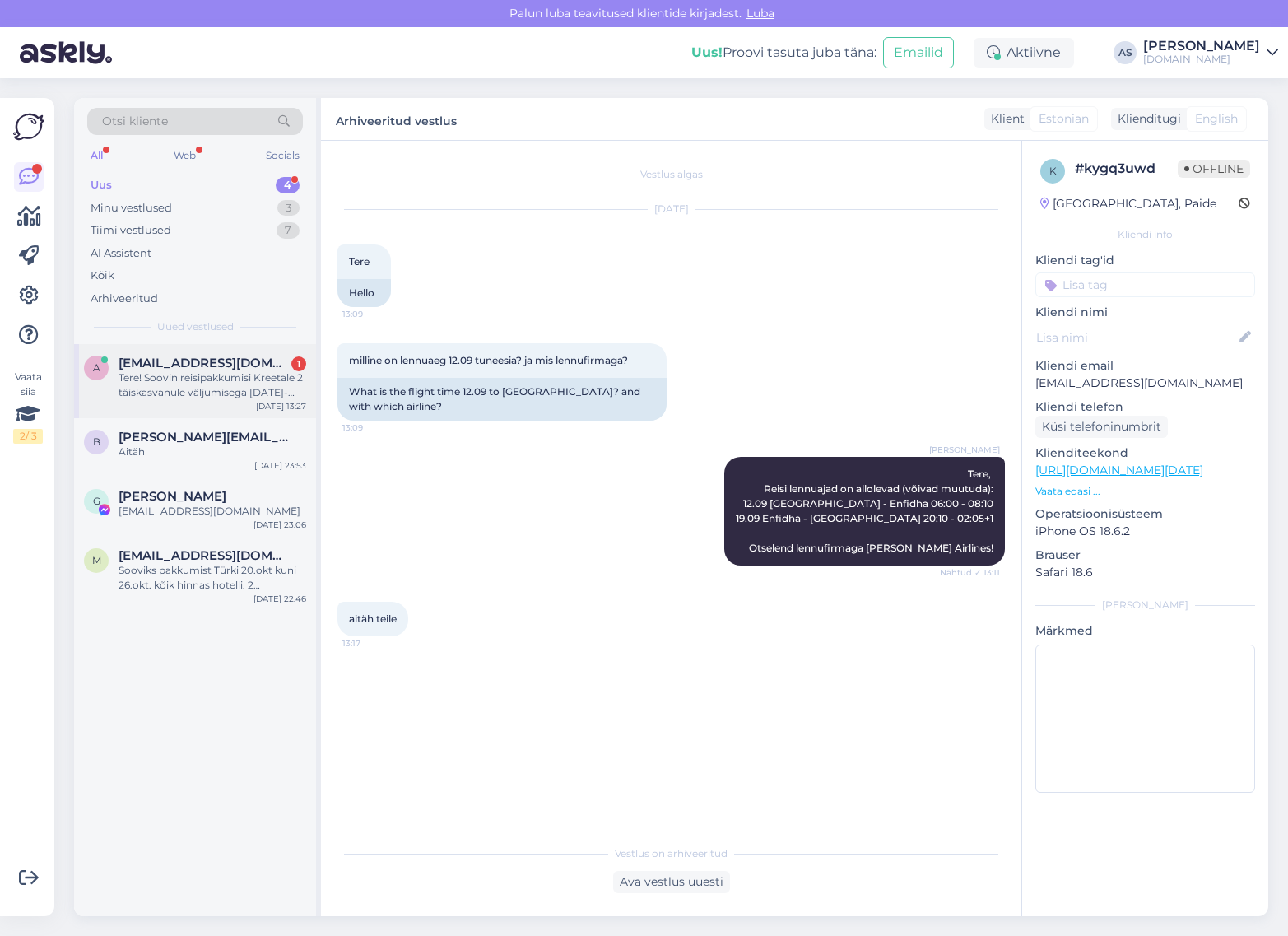
click at [268, 354] on div "a [EMAIL_ADDRESS][DOMAIN_NAME] 1 Tere! Soovin reisipakkumisi Kreetale 2 täiskas…" at bounding box center [194, 381] width 242 height 74
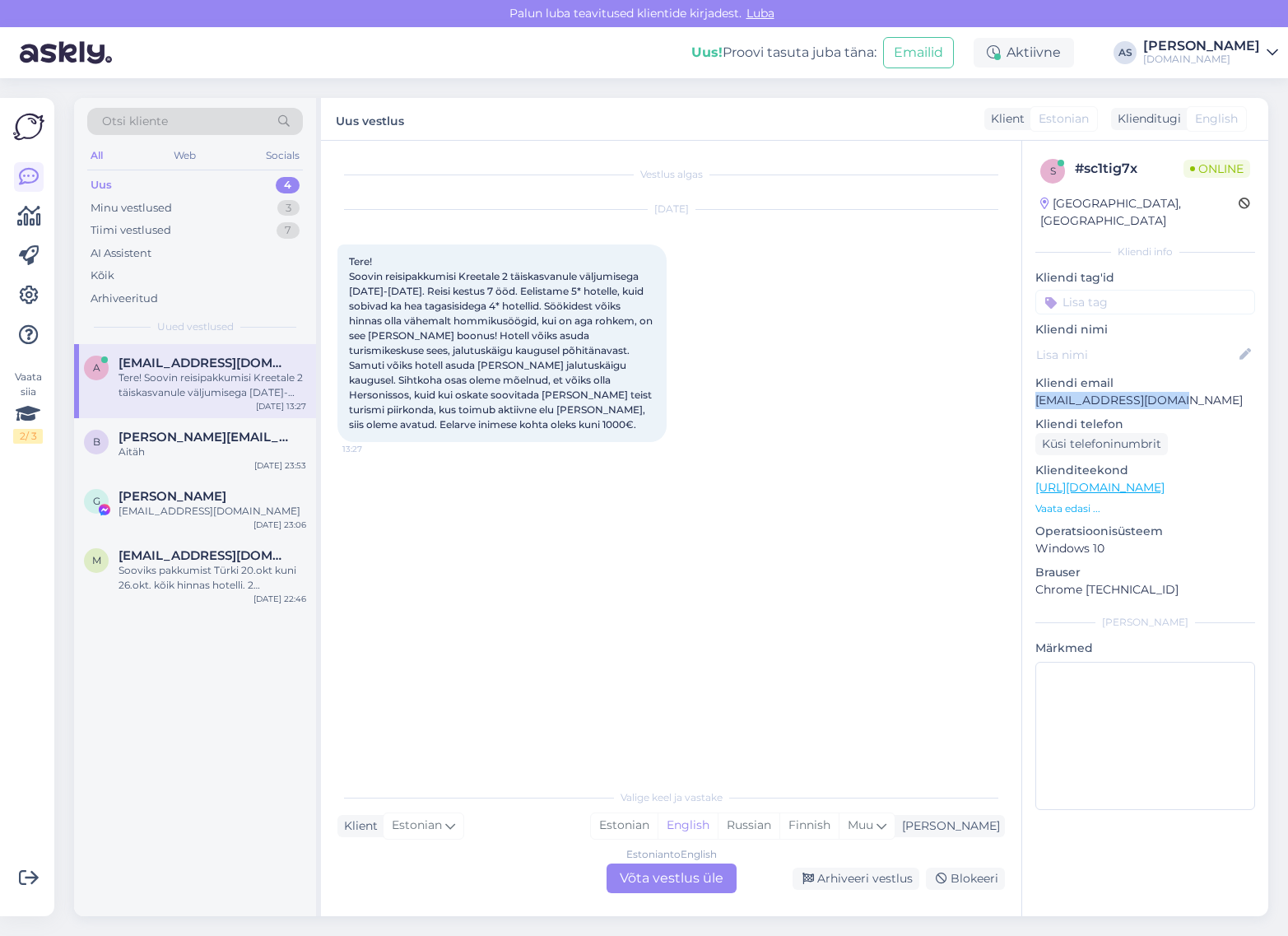
drag, startPoint x: 1187, startPoint y: 379, endPoint x: 1029, endPoint y: 383, distance: 158.1
click at [1029, 383] on div "s # sc1tig7x Online [GEOGRAPHIC_DATA], [GEOGRAPHIC_DATA] Kliendi info Kliendi t…" at bounding box center [1145, 487] width 246 height 694
copy p "[EMAIL_ADDRESS][DOMAIN_NAME]"
click at [221, 203] on div "Minu vestlused 3" at bounding box center [195, 208] width 216 height 23
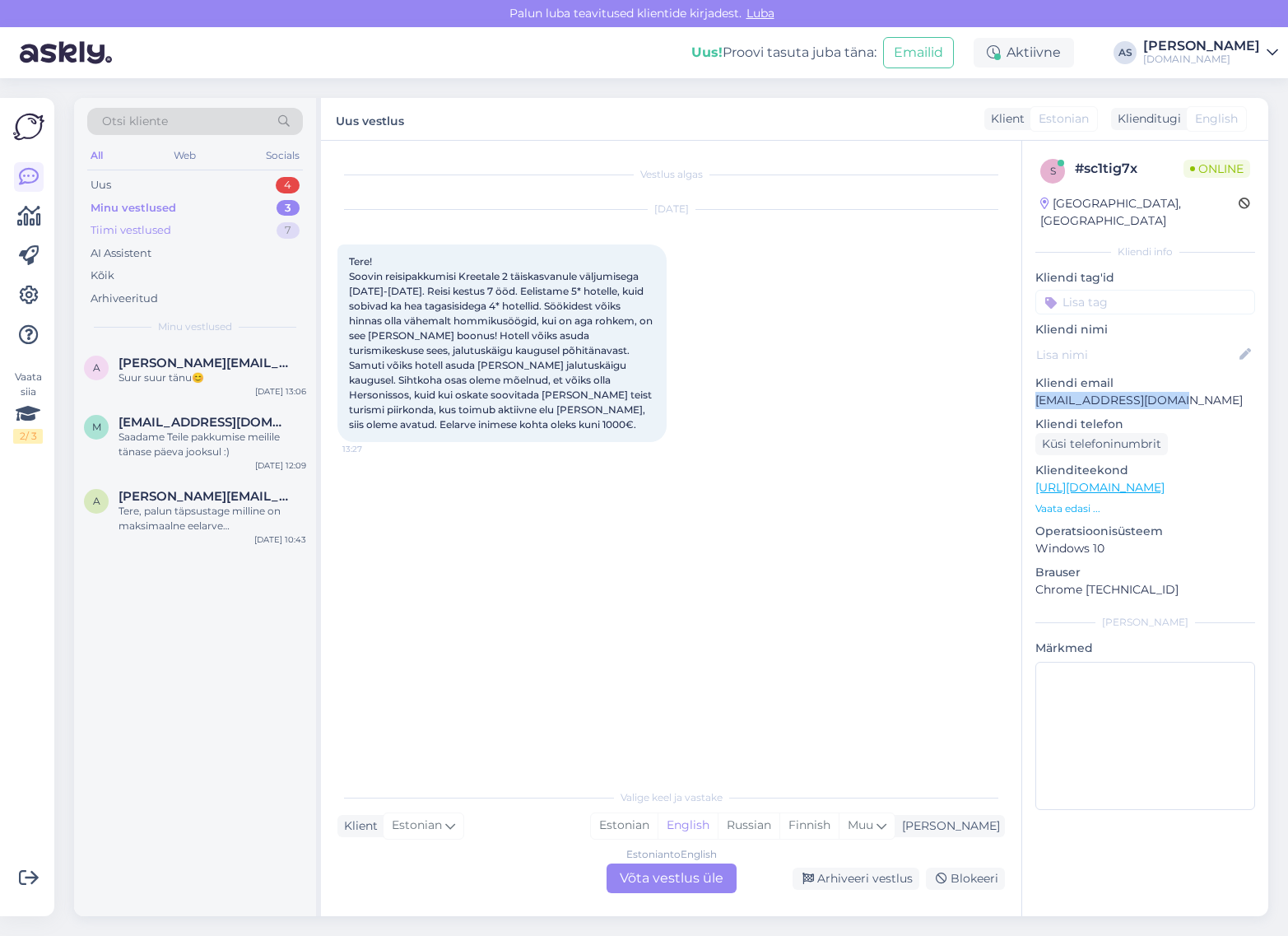
click at [221, 240] on div "Tiimi vestlused 7" at bounding box center [195, 230] width 216 height 23
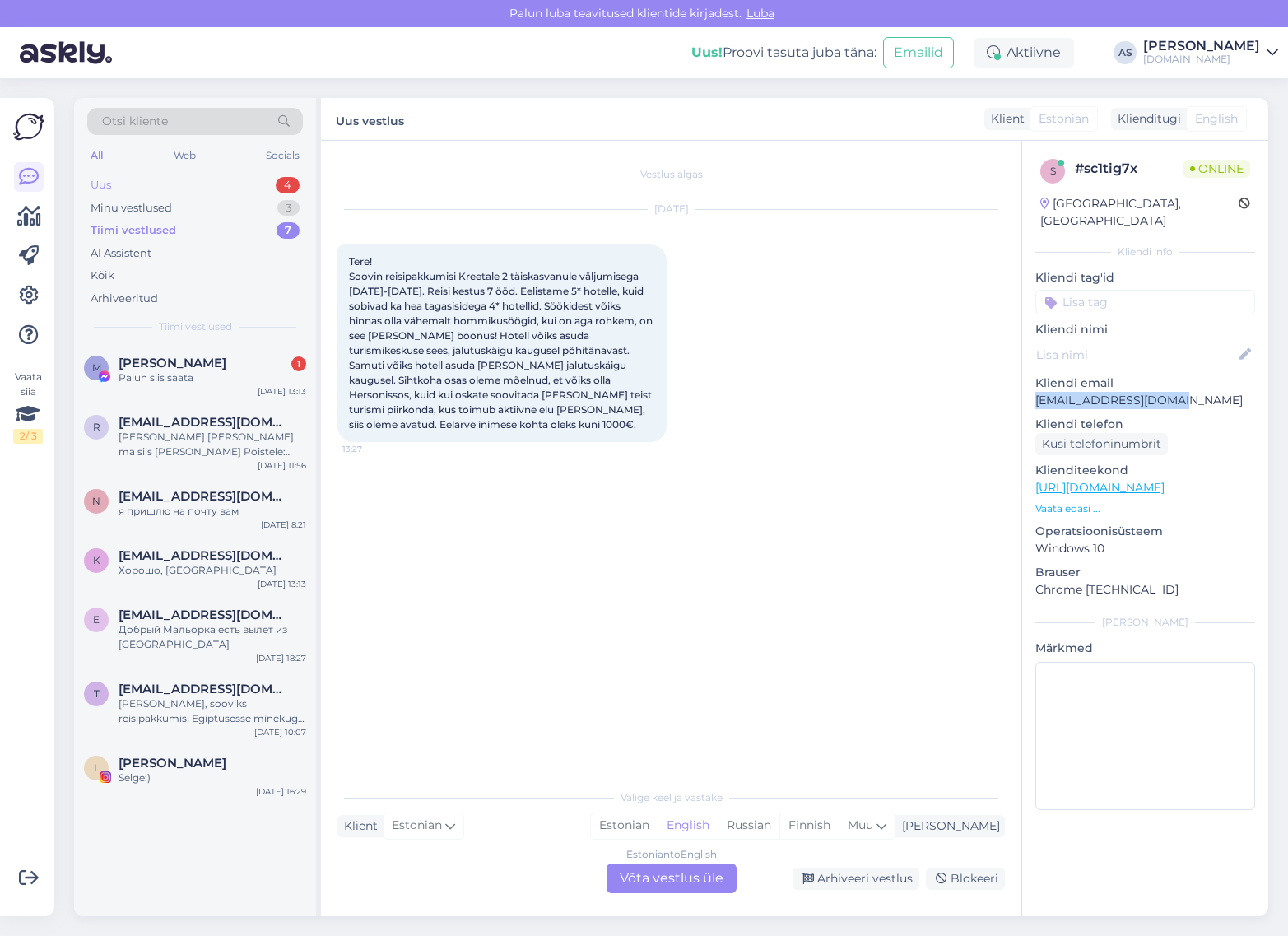
click at [223, 190] on div "Uus 4" at bounding box center [195, 184] width 216 height 23
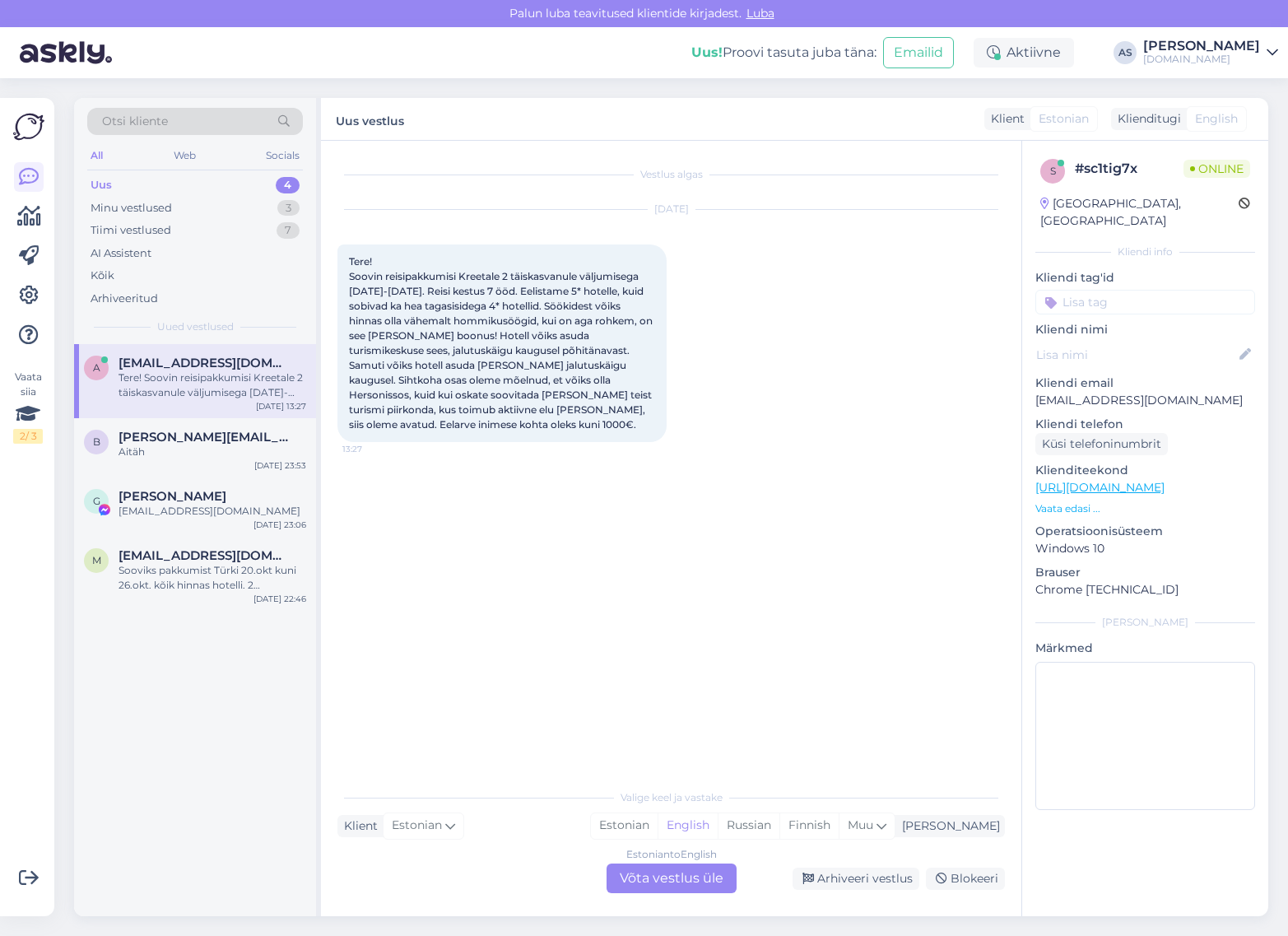
click at [693, 882] on div "Estonian to English Võta vestlus üle" at bounding box center [671, 878] width 130 height 30
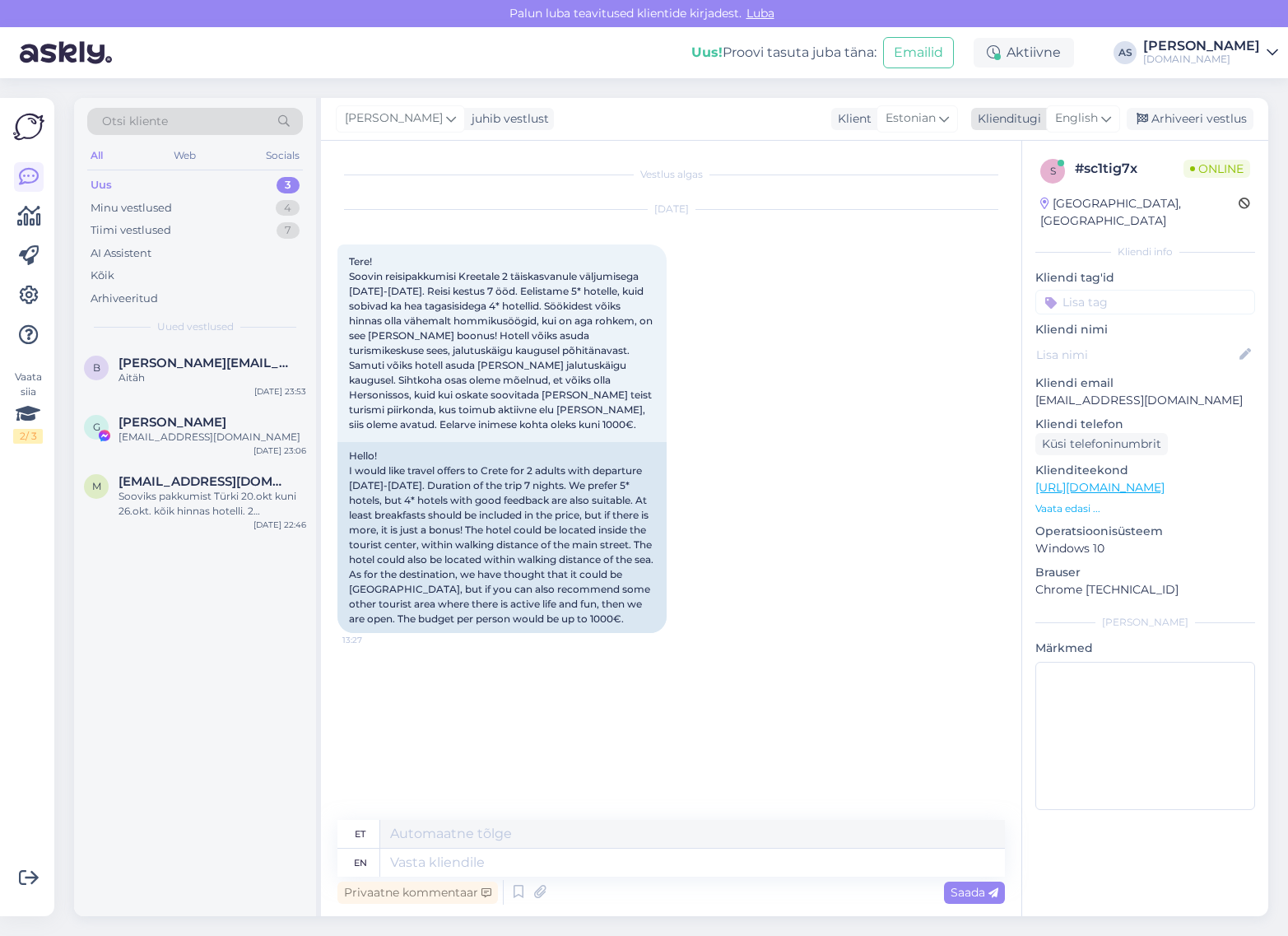
click at [1093, 117] on span "English" at bounding box center [1076, 118] width 43 height 18
click at [1030, 220] on link "Estonian" at bounding box center [1046, 218] width 181 height 26
click at [704, 871] on textarea at bounding box center [671, 859] width 668 height 35
drag, startPoint x: 435, startPoint y: 858, endPoint x: 631, endPoint y: 868, distance: 196.3
click at [631, 868] on textarea "Tere, Ave! Saatsime Teile pakkumise meilile :)" at bounding box center [671, 859] width 668 height 35
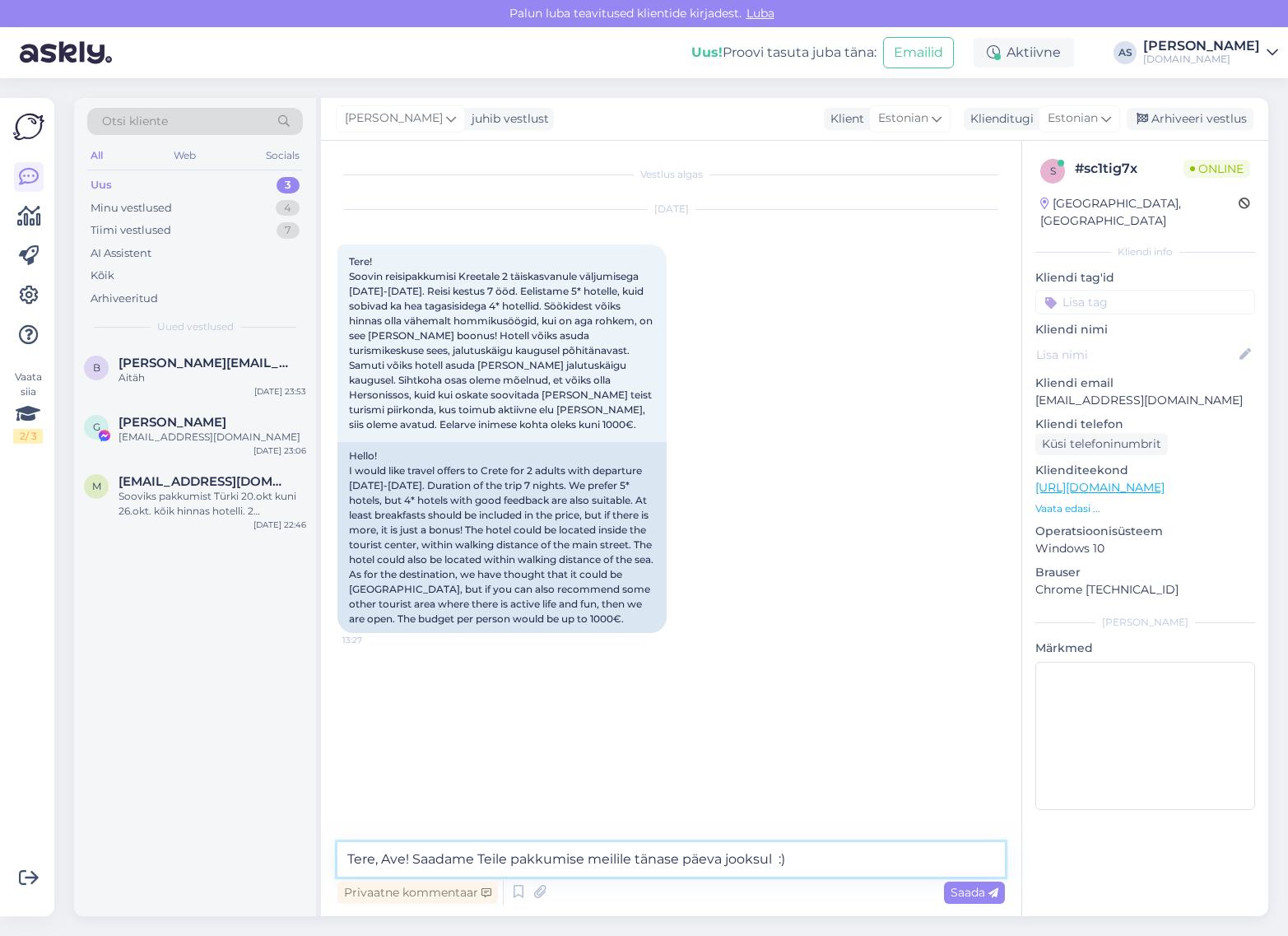
type textarea "Tere, Ave! Saadame Teile pakkumise meilile tänase päeva jooksul :)"
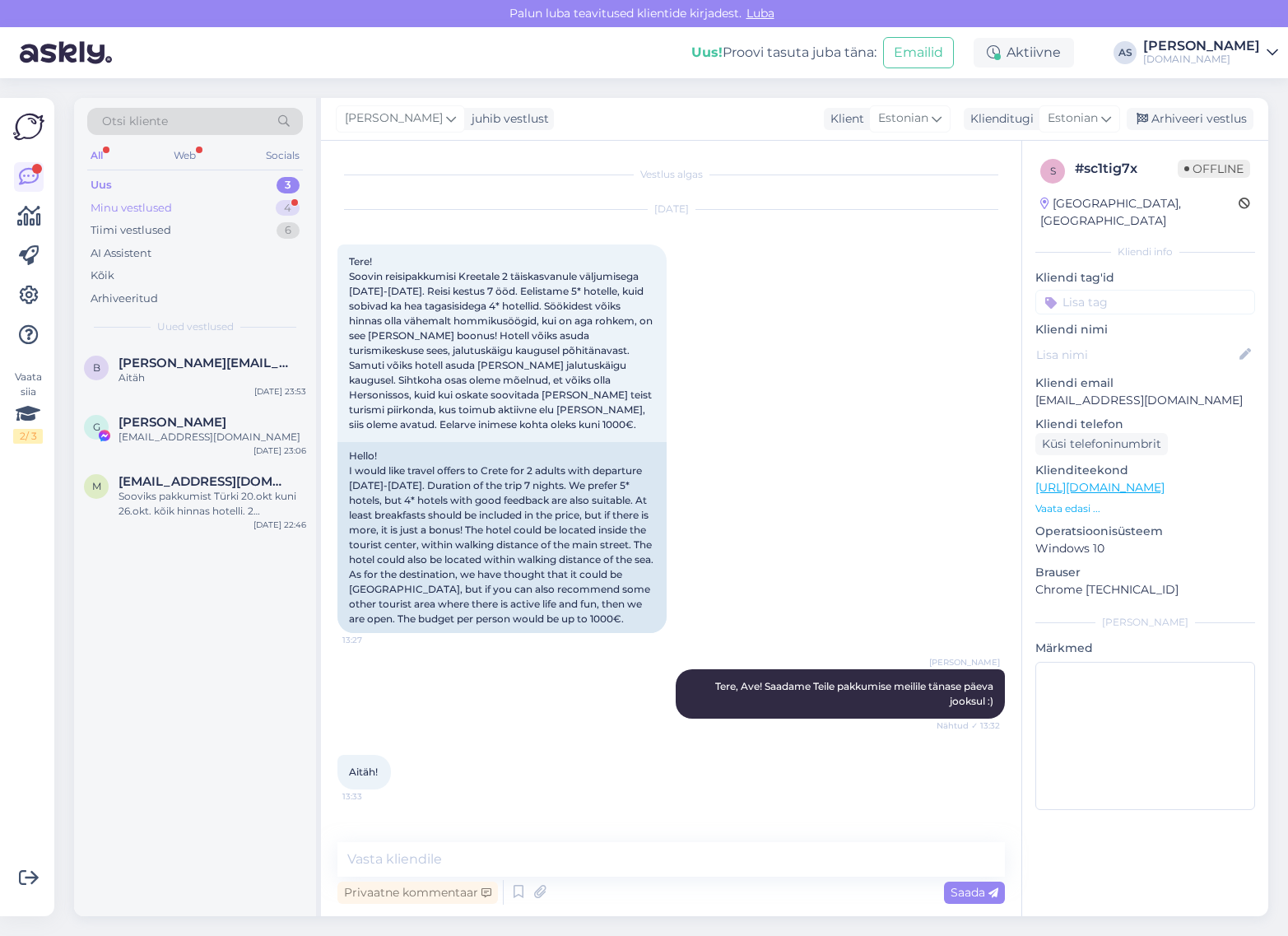
click at [207, 207] on div "Minu vestlused 4" at bounding box center [195, 208] width 216 height 23
click at [208, 364] on span "[EMAIL_ADDRESS][DOMAIN_NAME]" at bounding box center [204, 362] width 171 height 15
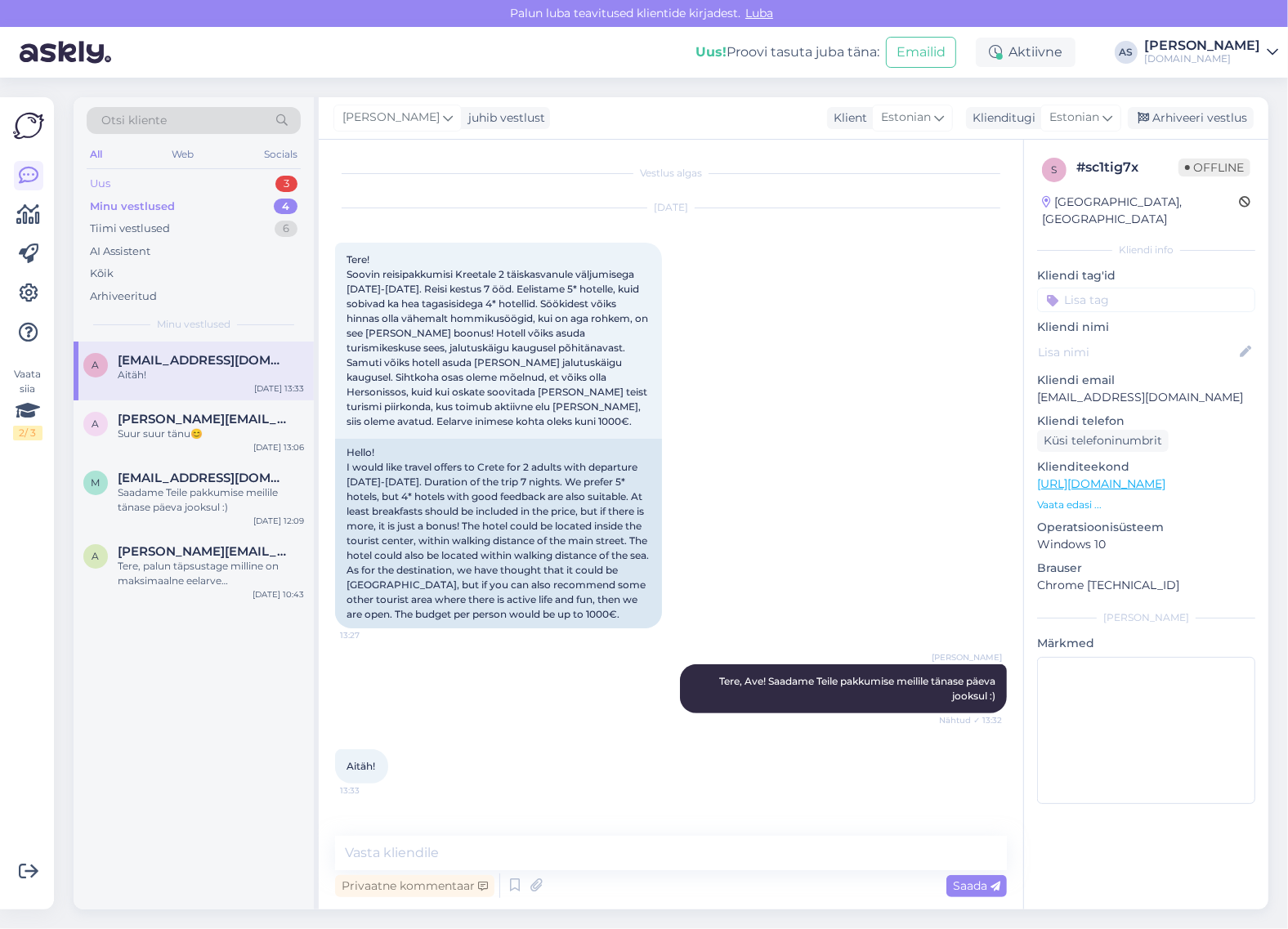
click at [192, 188] on div "Uus 3" at bounding box center [194, 183] width 215 height 23
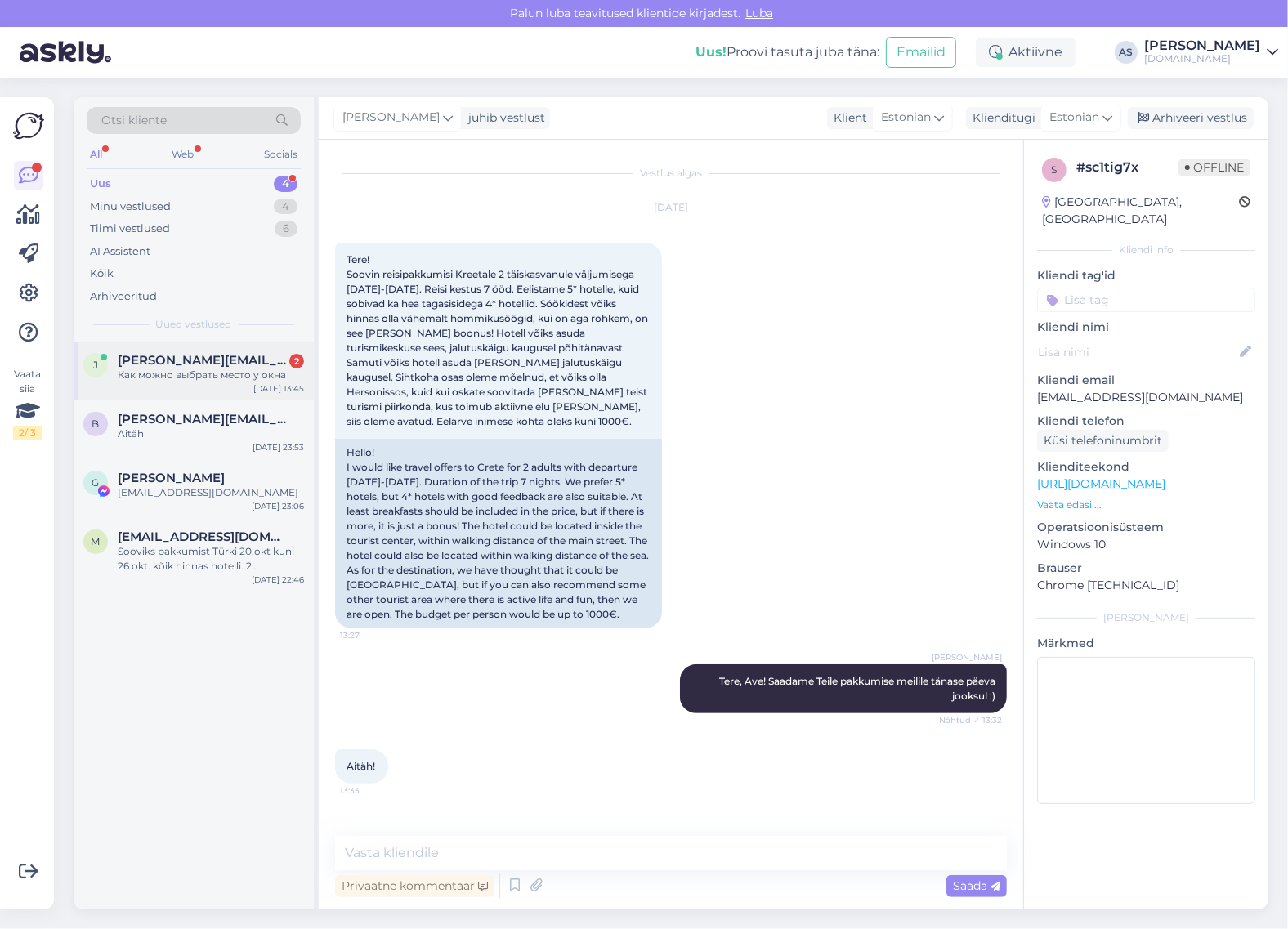
click at [229, 384] on div "[PERSON_NAME] [PERSON_NAME][EMAIL_ADDRESS][DOMAIN_NAME] 2 Как можно выбрать мес…" at bounding box center [193, 372] width 240 height 59
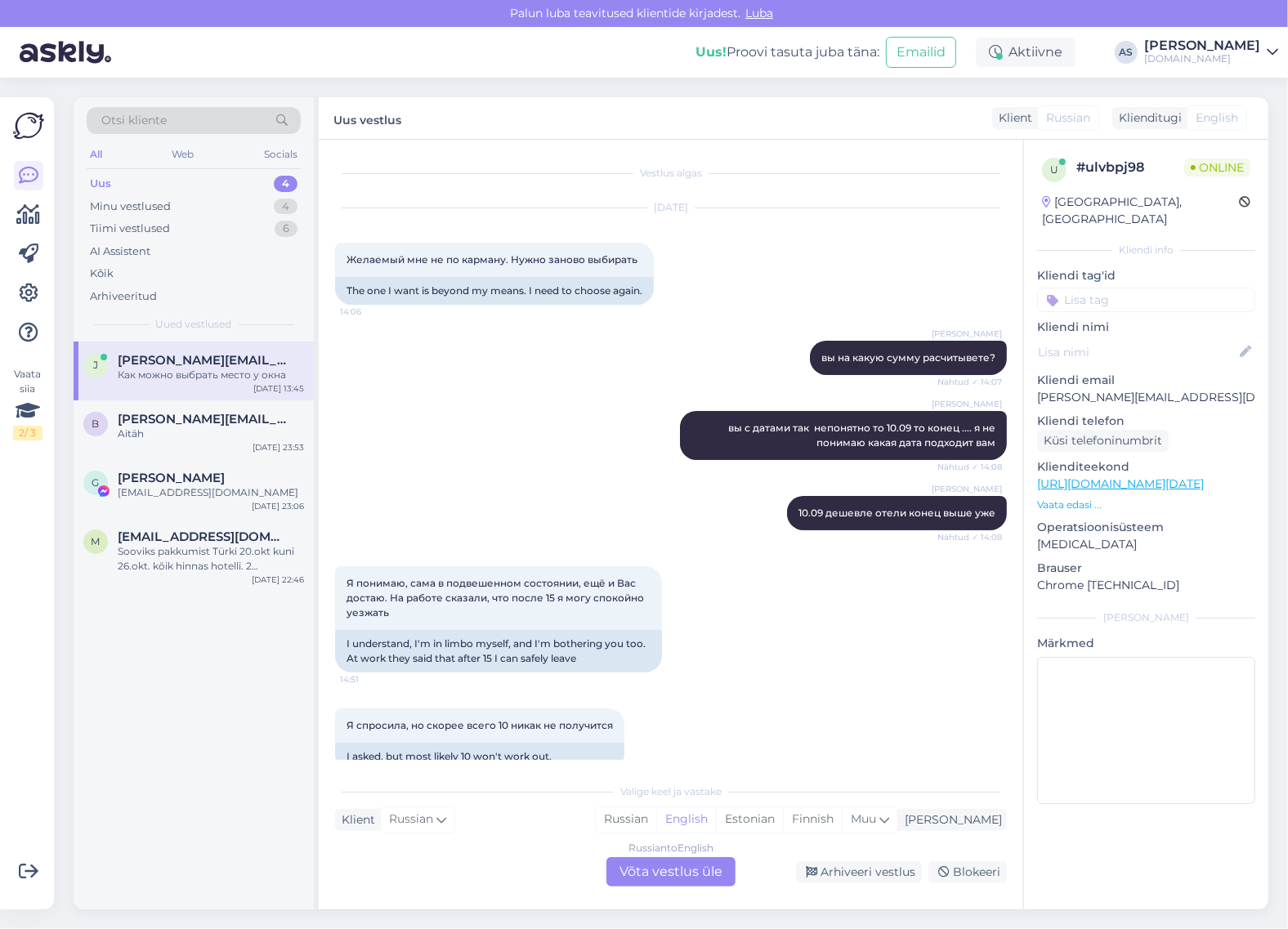
scroll to position [9491, 0]
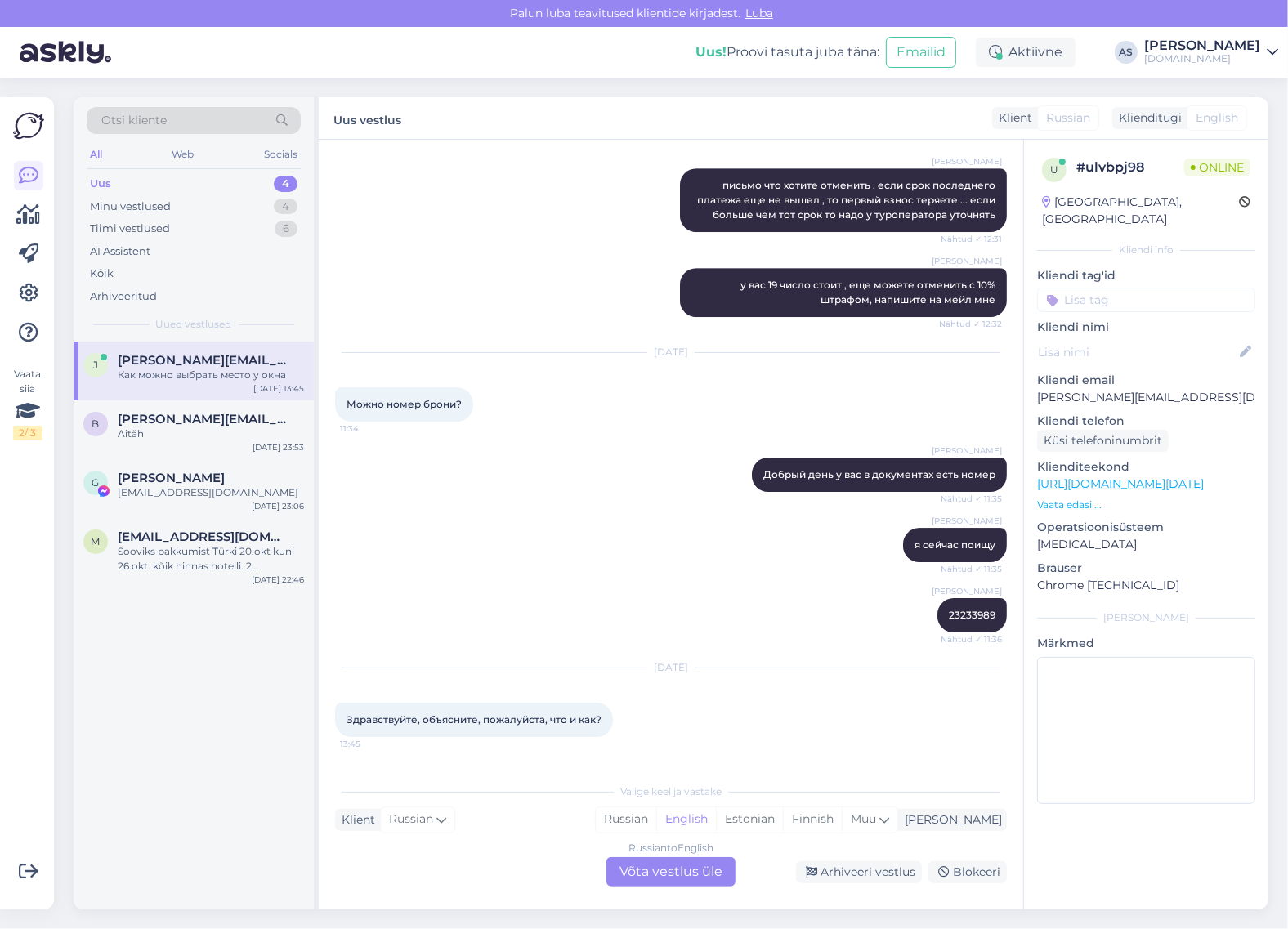
click at [696, 876] on div "Russian to English Võta vestlus üle" at bounding box center [670, 872] width 129 height 30
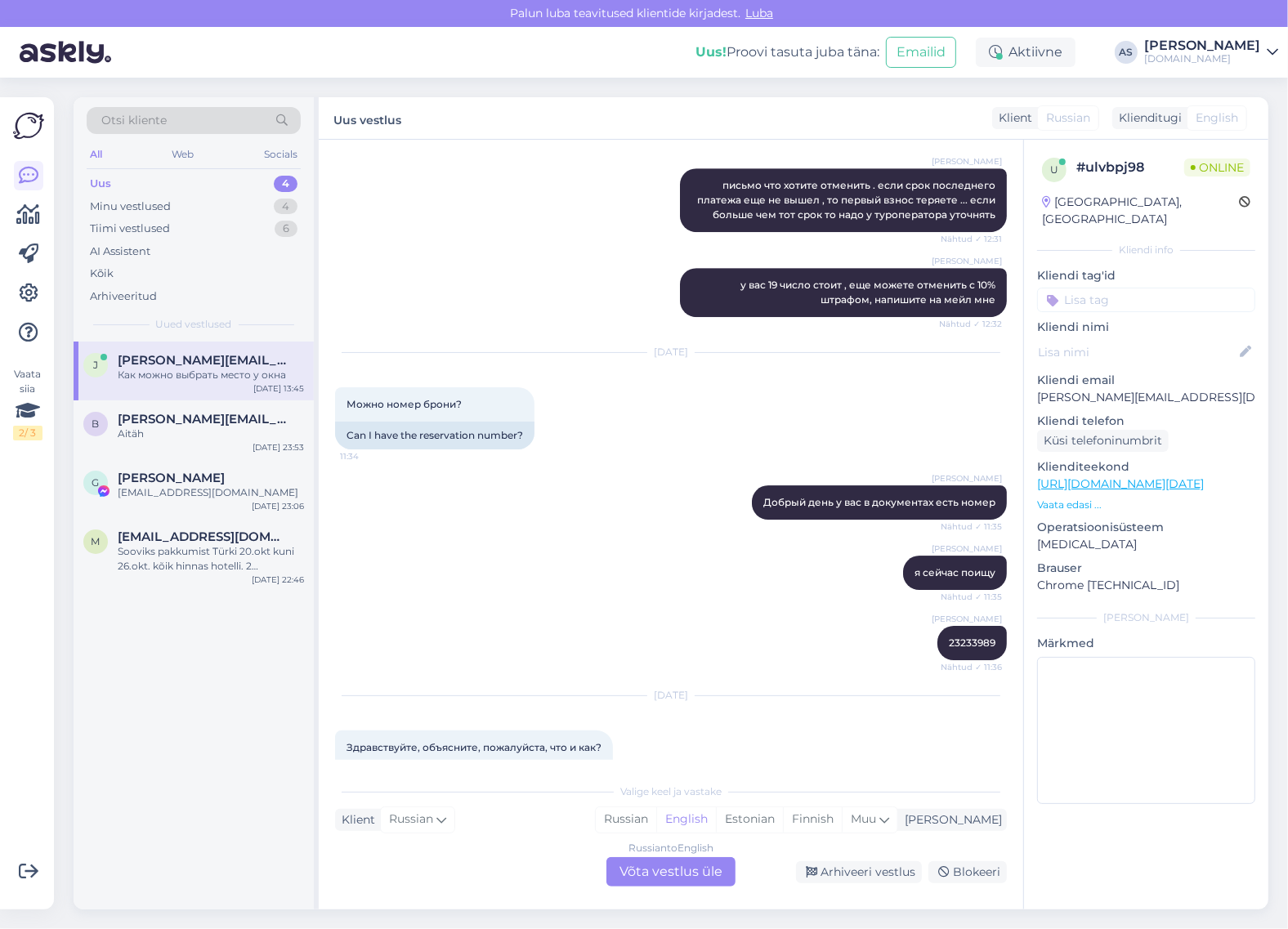
scroll to position [9504, 0]
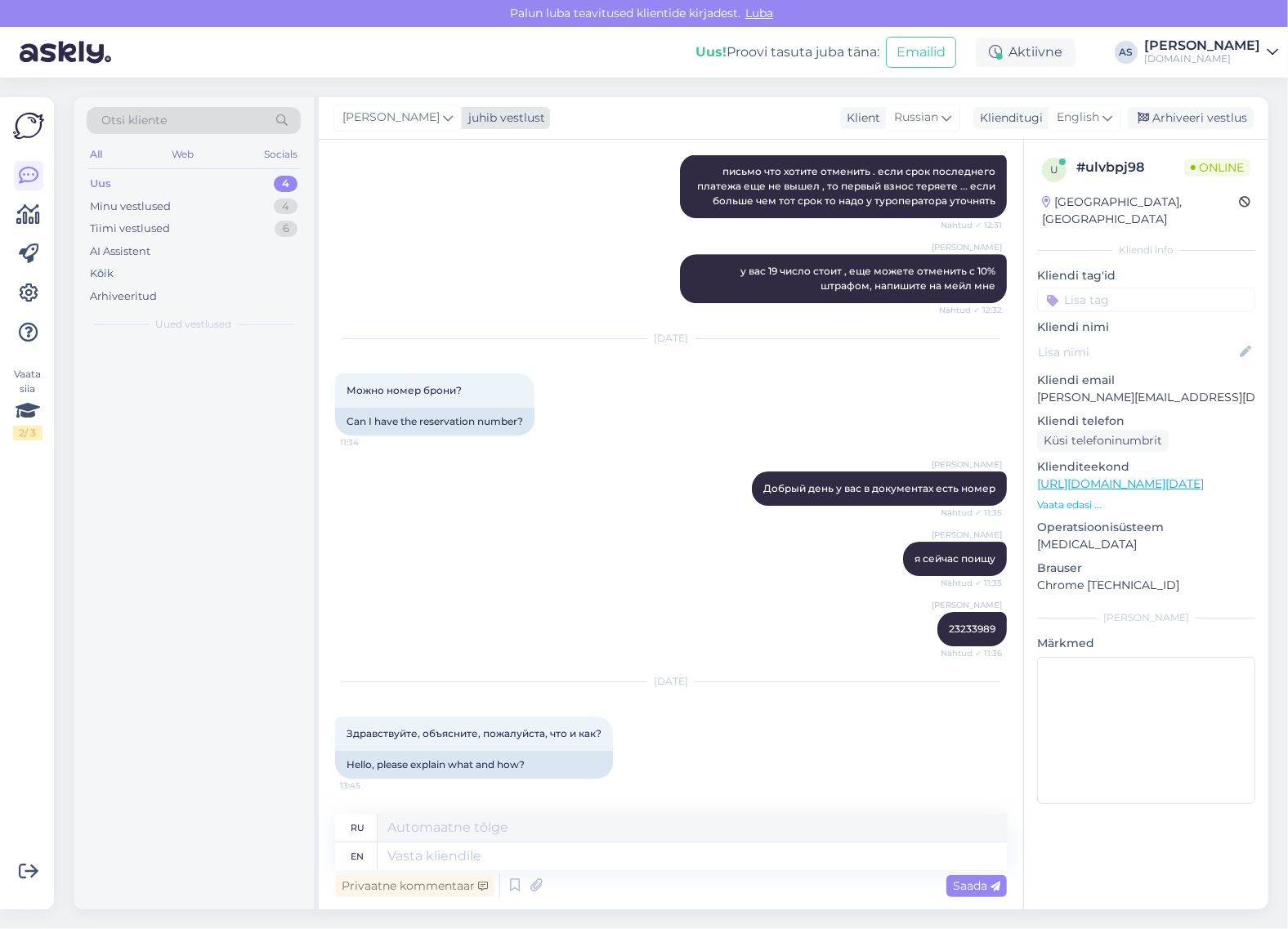
click at [472, 119] on div "juhib vestlust" at bounding box center [503, 118] width 83 height 17
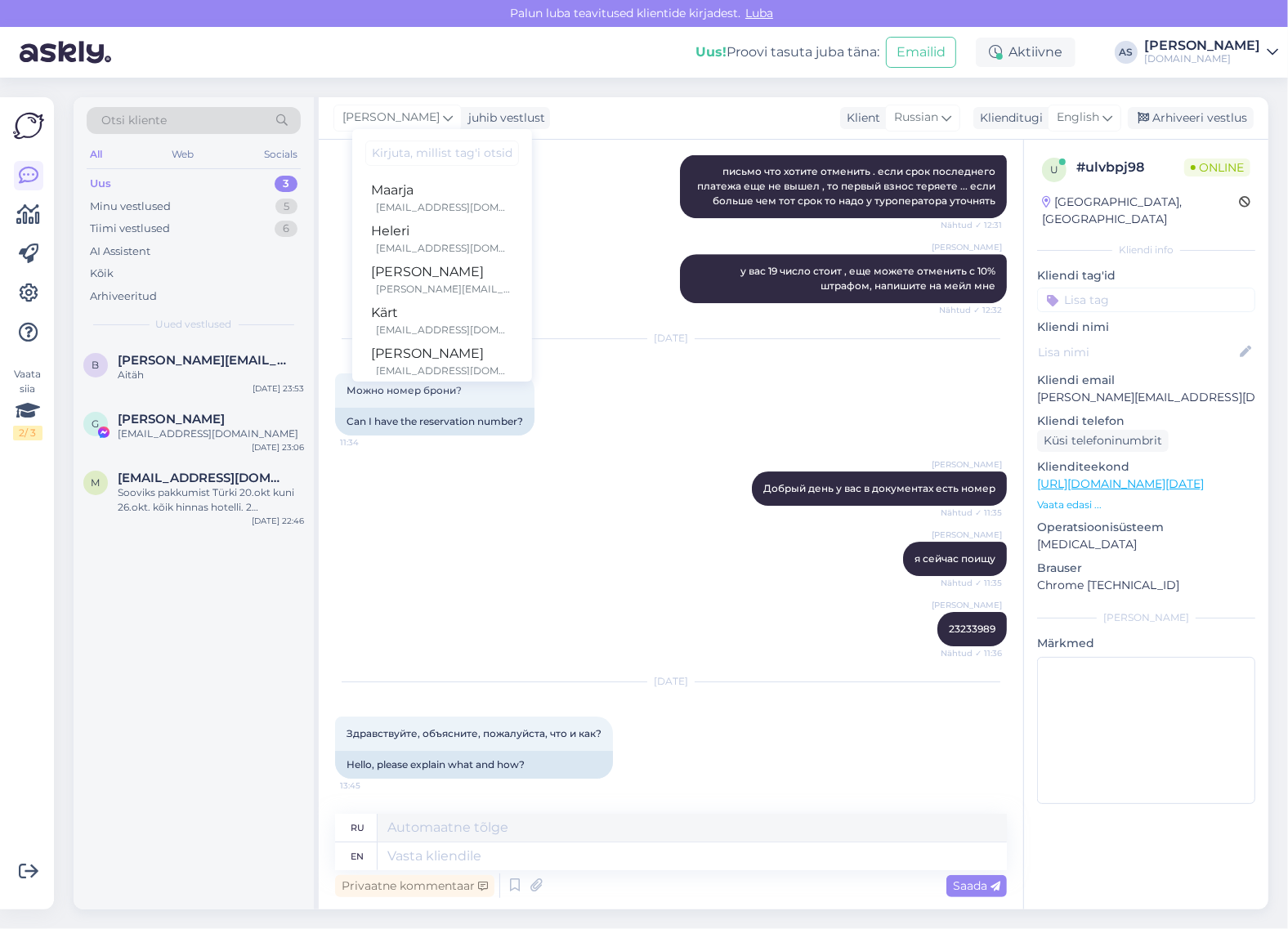
click at [478, 155] on input at bounding box center [442, 153] width 153 height 26
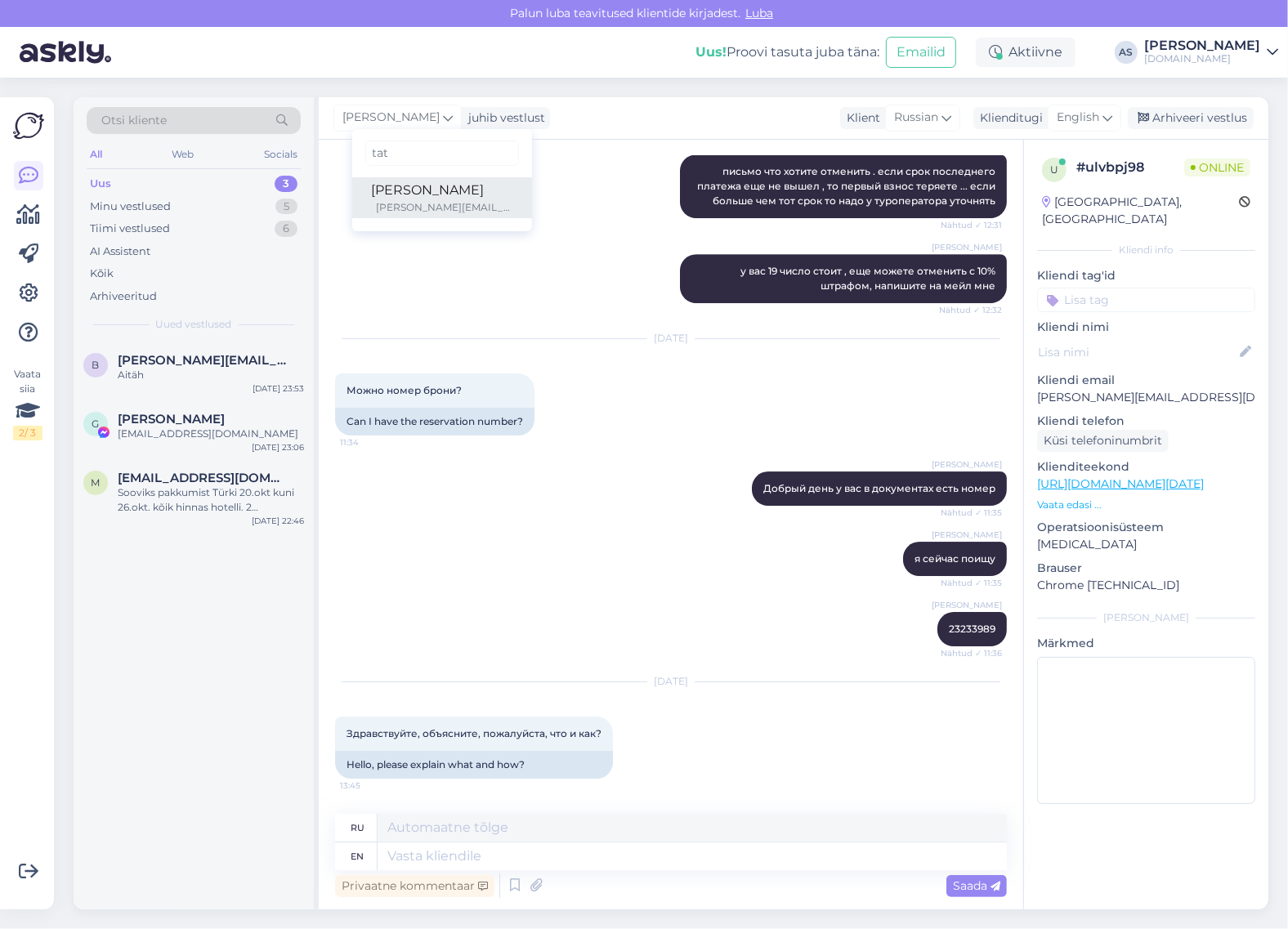
type input "tat"
click at [470, 197] on div "[PERSON_NAME]" at bounding box center [442, 191] width 140 height 20
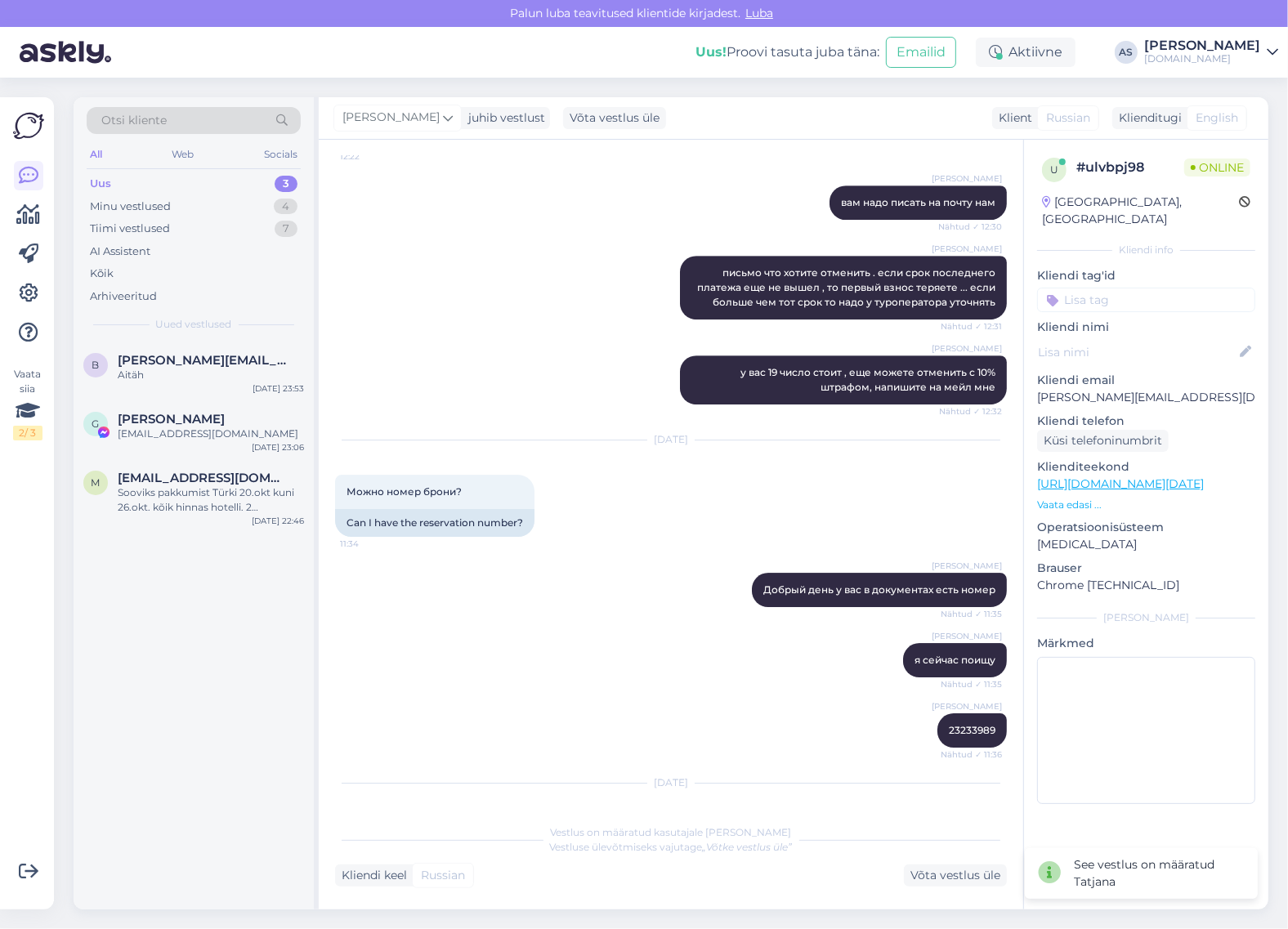
scroll to position [9548, 0]
